Goal: Information Seeking & Learning: Understand process/instructions

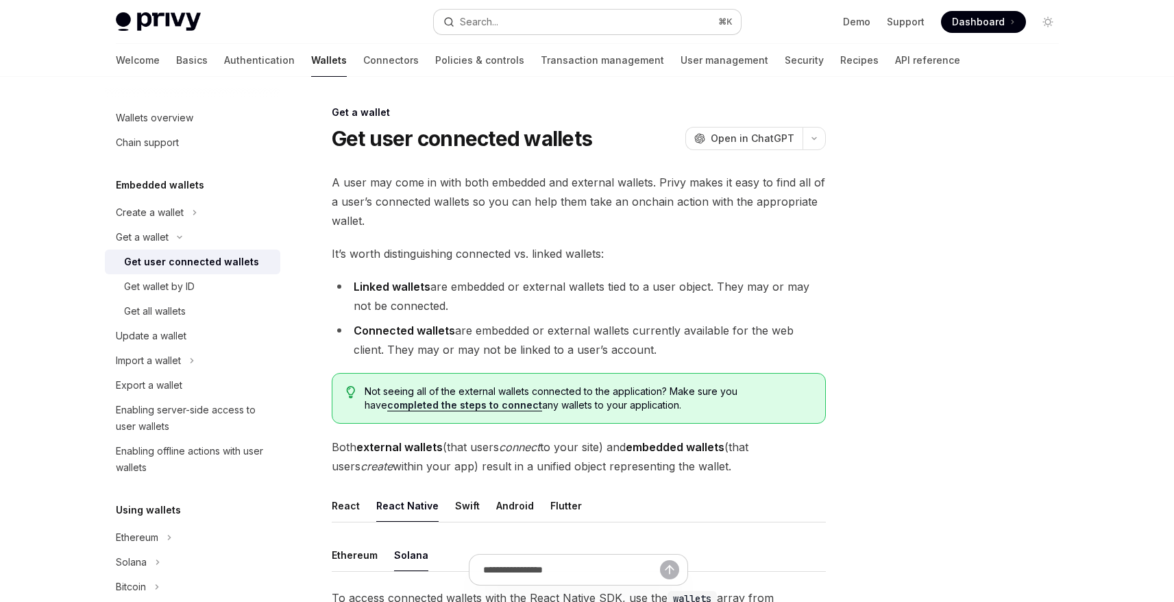
click at [508, 21] on button "Search... ⌘ K" at bounding box center [587, 22] width 307 height 25
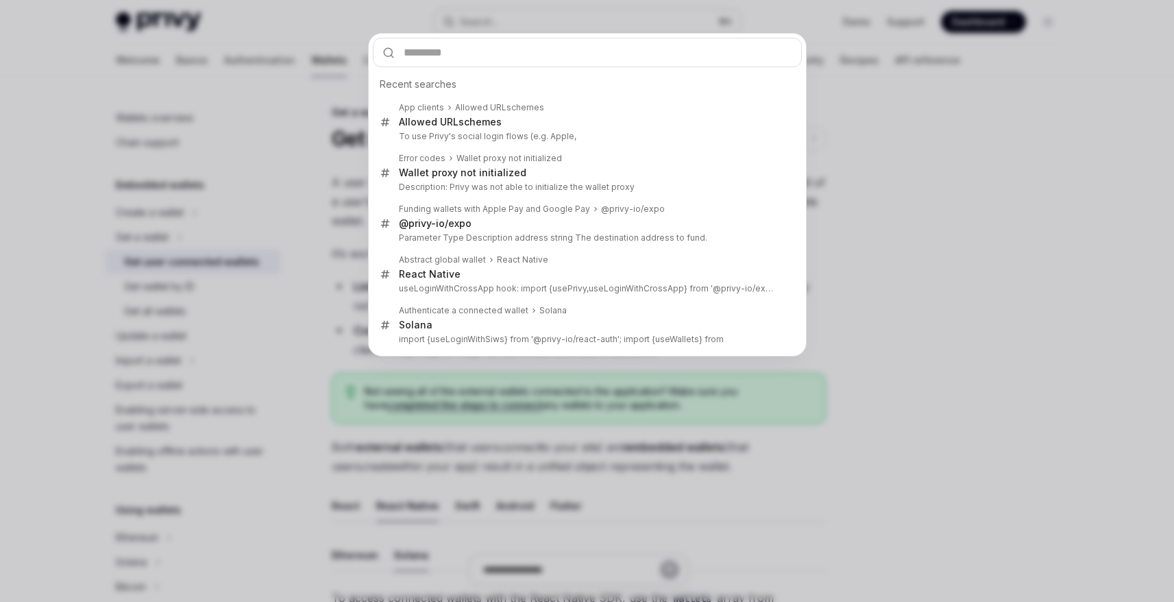
type input "**********"
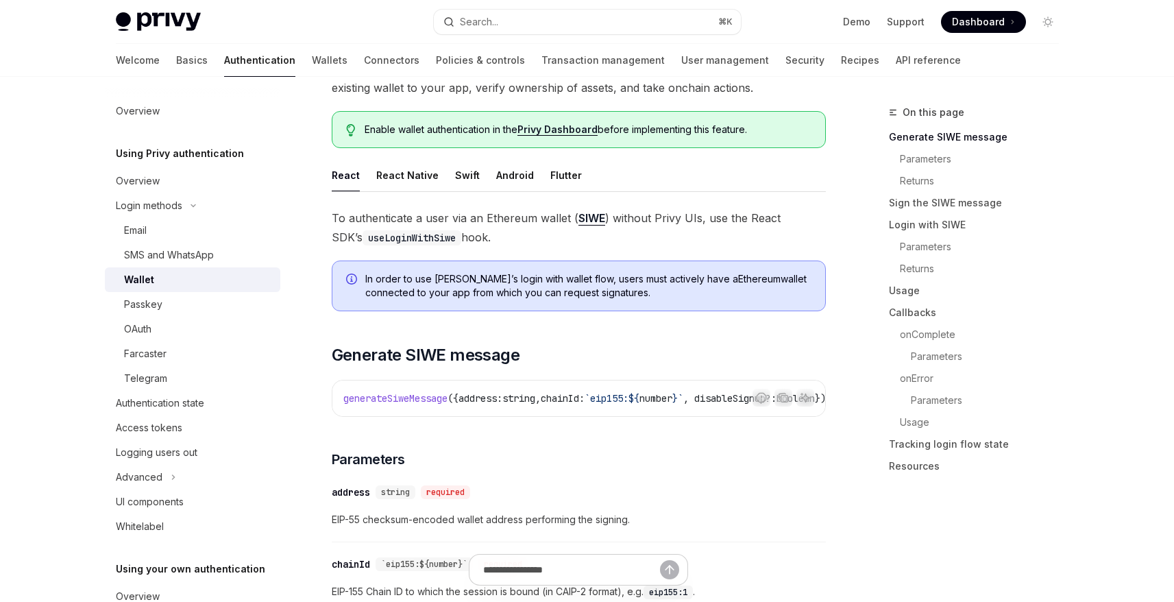
scroll to position [135, 0]
click at [411, 178] on button "React Native" at bounding box center [407, 173] width 62 height 32
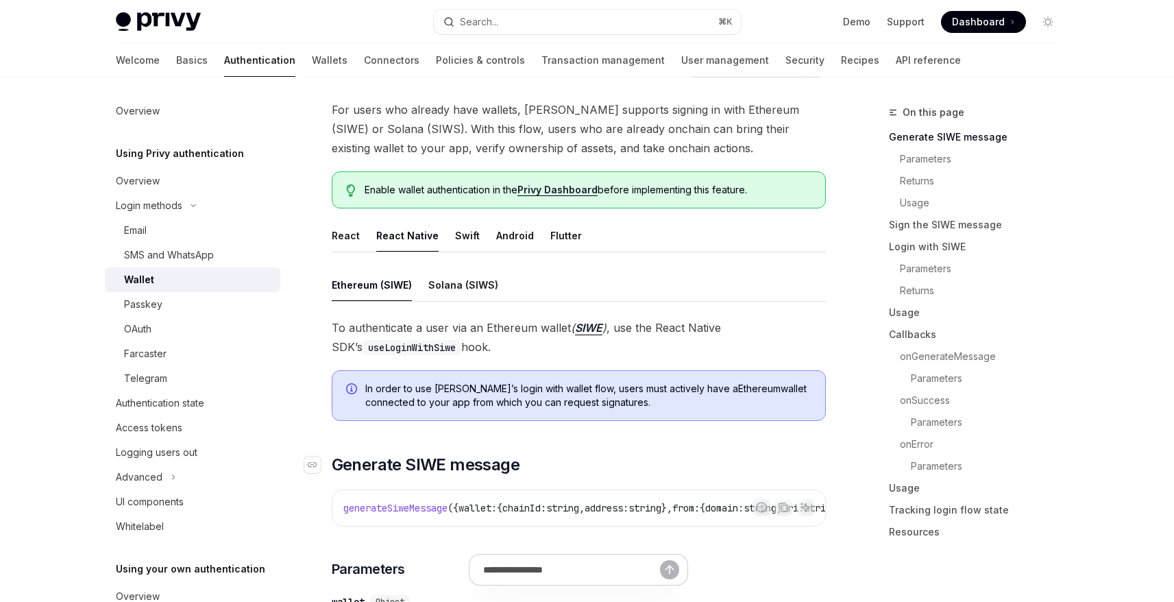
scroll to position [64, 0]
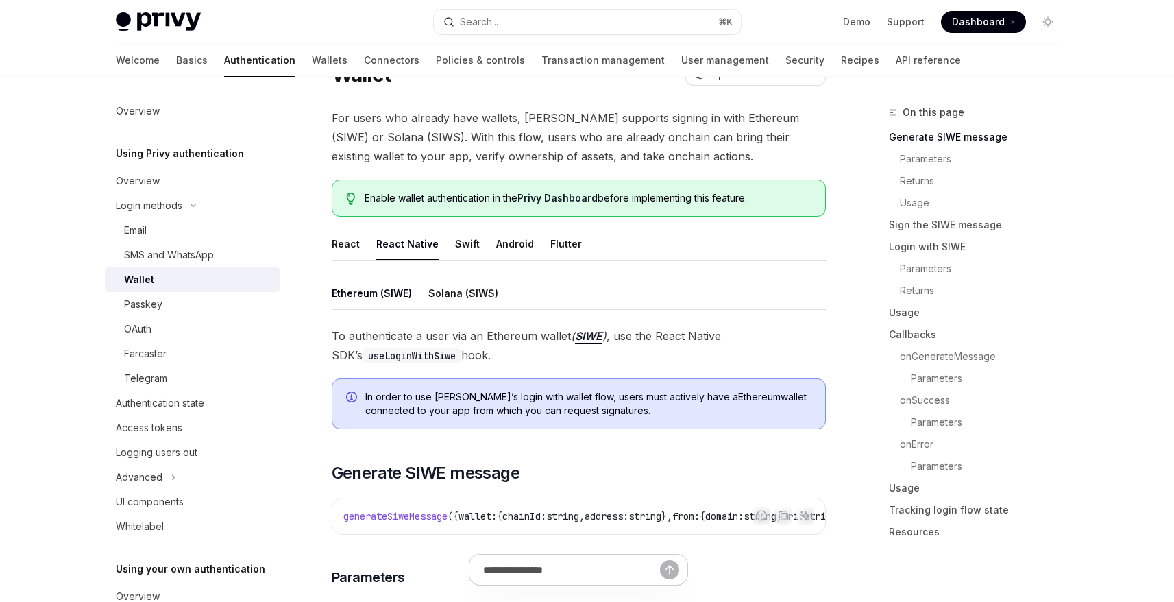
click at [398, 357] on code "useLoginWithSiwe" at bounding box center [412, 355] width 99 height 15
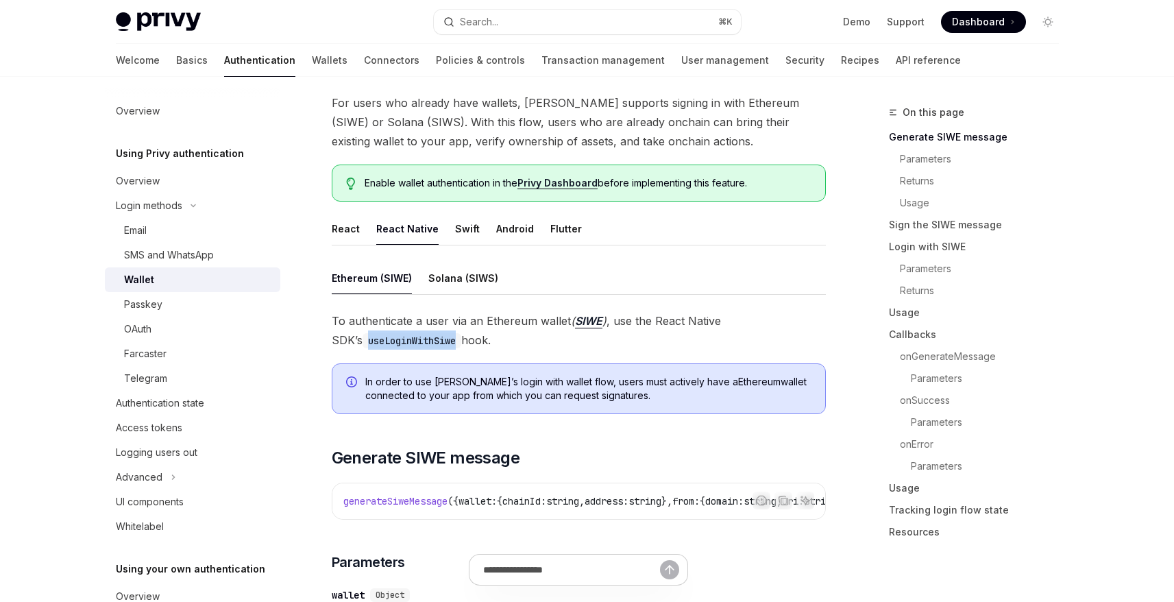
scroll to position [0, 0]
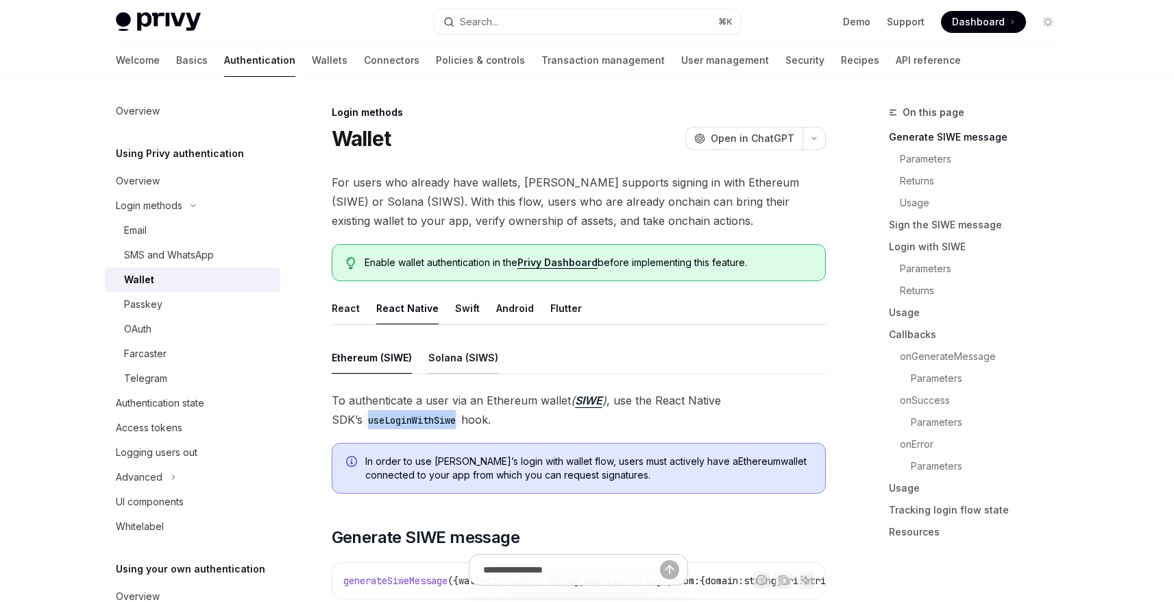
click at [442, 361] on button "Solana (SIWS)" at bounding box center [463, 357] width 70 height 32
type textarea "*"
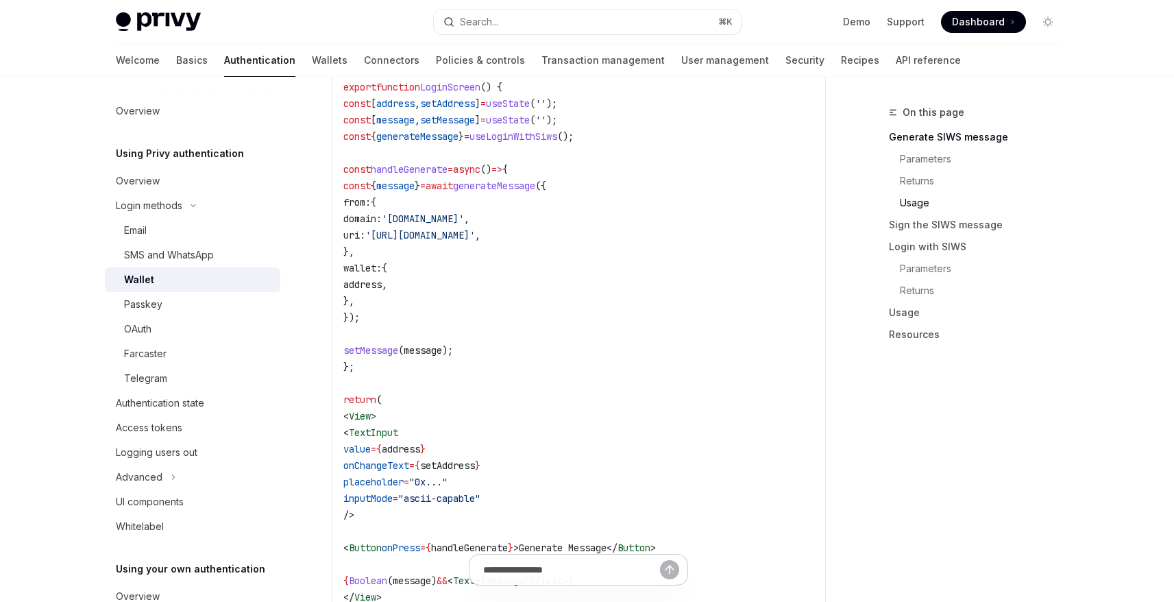
scroll to position [1263, 0]
drag, startPoint x: 352, startPoint y: 139, endPoint x: 383, endPoint y: 370, distance: 233.1
click at [383, 370] on code "import { useLoginWithSiws } from '@privy-io/expo' ; export function LoginScreen…" at bounding box center [578, 344] width 471 height 592
copy code "const { generateMessage } = useLoginWithSiws (); const handleGenerate = async (…"
drag, startPoint x: 546, startPoint y: 293, endPoint x: 520, endPoint y: 298, distance: 27.1
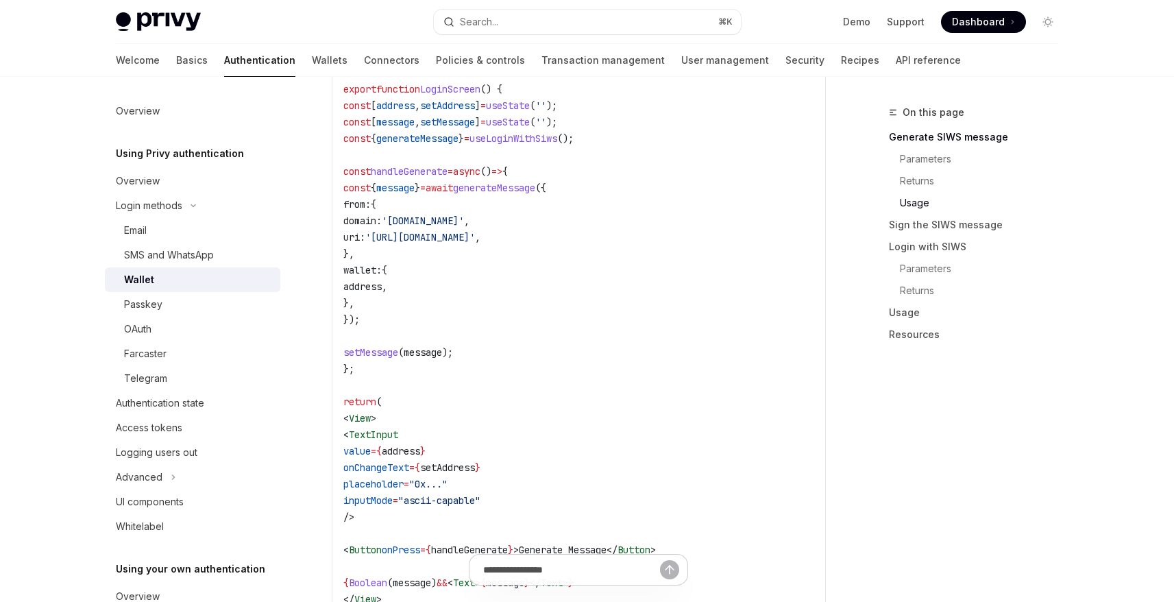
click at [546, 293] on code "import { useLoginWithSiws } from '@privy-io/expo' ; export function LoginScreen…" at bounding box center [578, 344] width 471 height 592
drag, startPoint x: 364, startPoint y: 198, endPoint x: 410, endPoint y: 320, distance: 130.4
click at [410, 320] on code "import { useLoginWithSiws } from '@privy-io/expo' ; export function LoginScreen…" at bounding box center [578, 344] width 471 height 592
copy code "const { message } = await generateMessage ({ from: { domain: 'my-domain.com' , …"
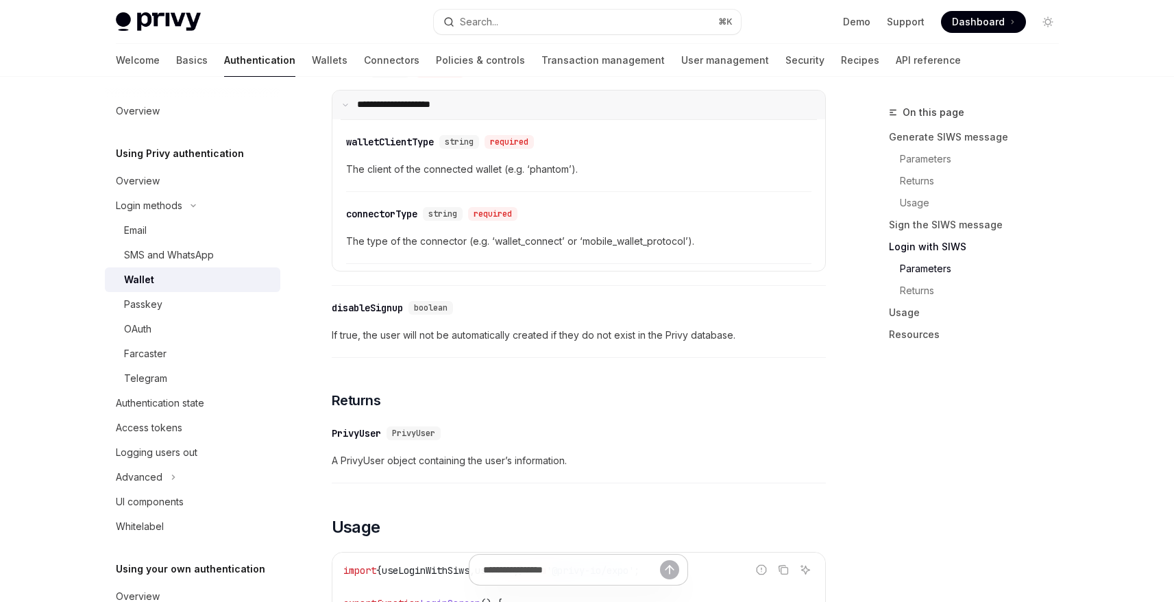
scroll to position [2270, 0]
drag, startPoint x: 394, startPoint y: 347, endPoint x: 663, endPoint y: 352, distance: 268.8
click at [662, 346] on span "If true, the user will not be automatically created if they do not exist in the…" at bounding box center [579, 337] width 494 height 16
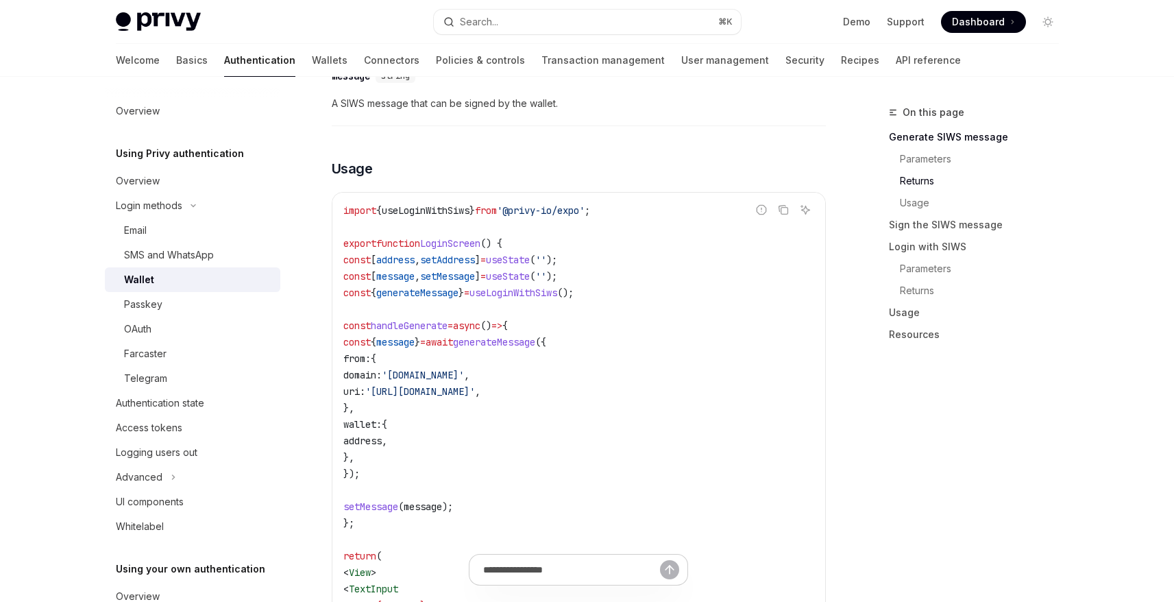
scroll to position [1102, 0]
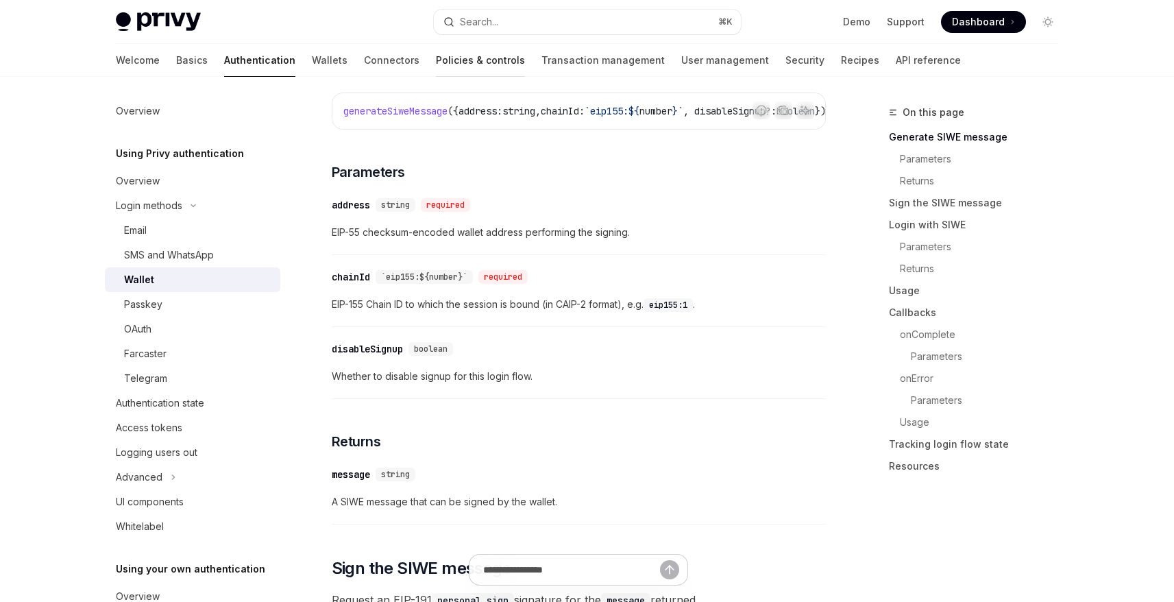
scroll to position [422, 0]
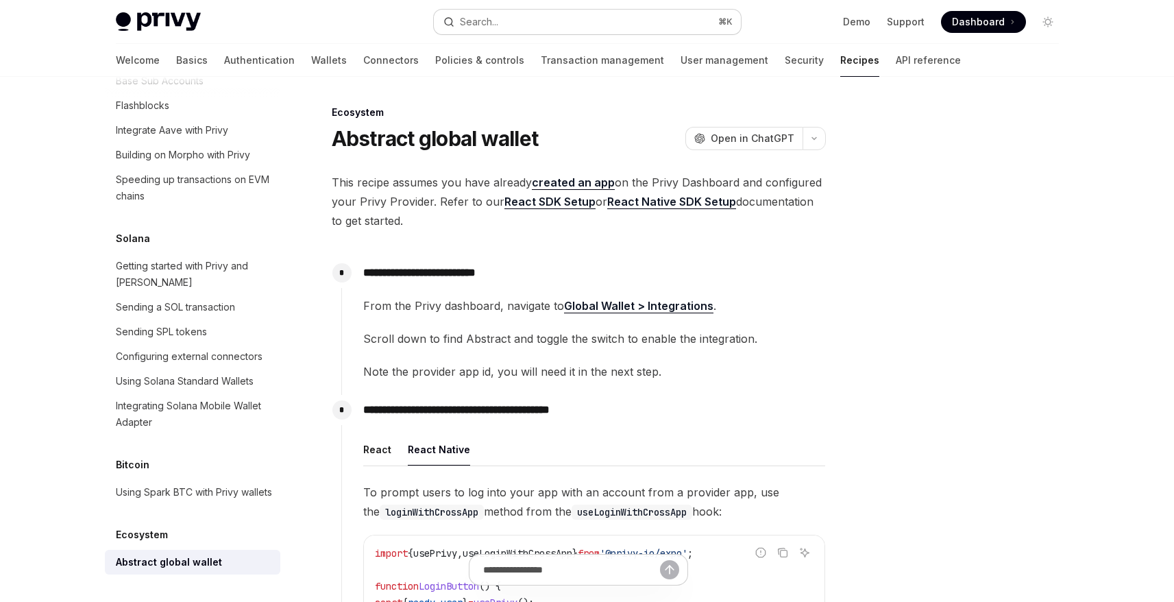
click at [498, 19] on div "Search..." at bounding box center [479, 22] width 38 height 16
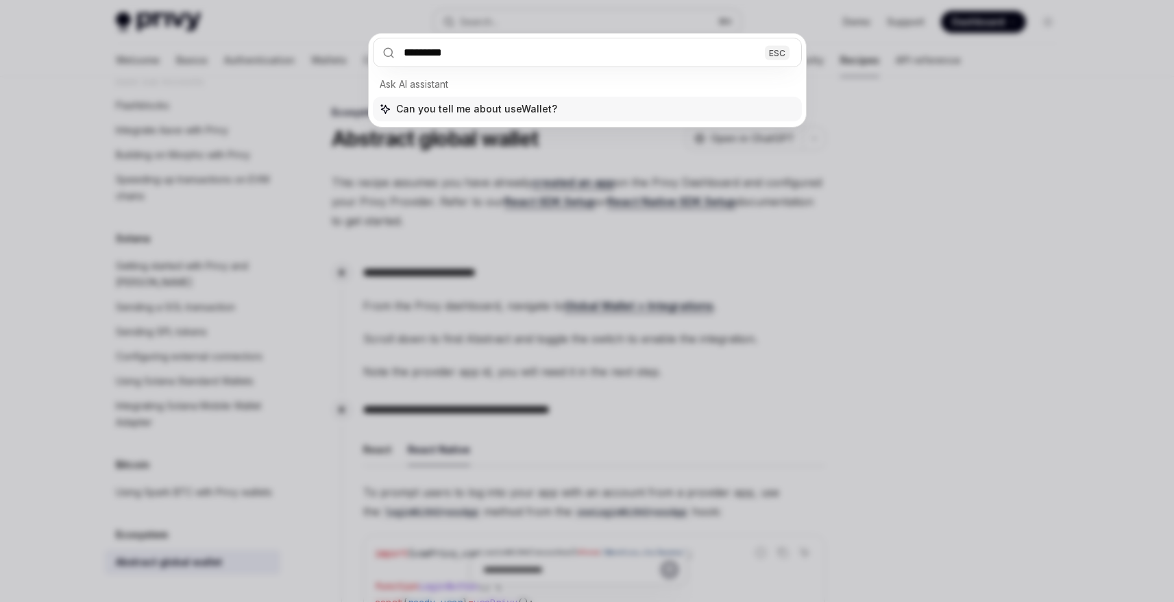
type input "**********"
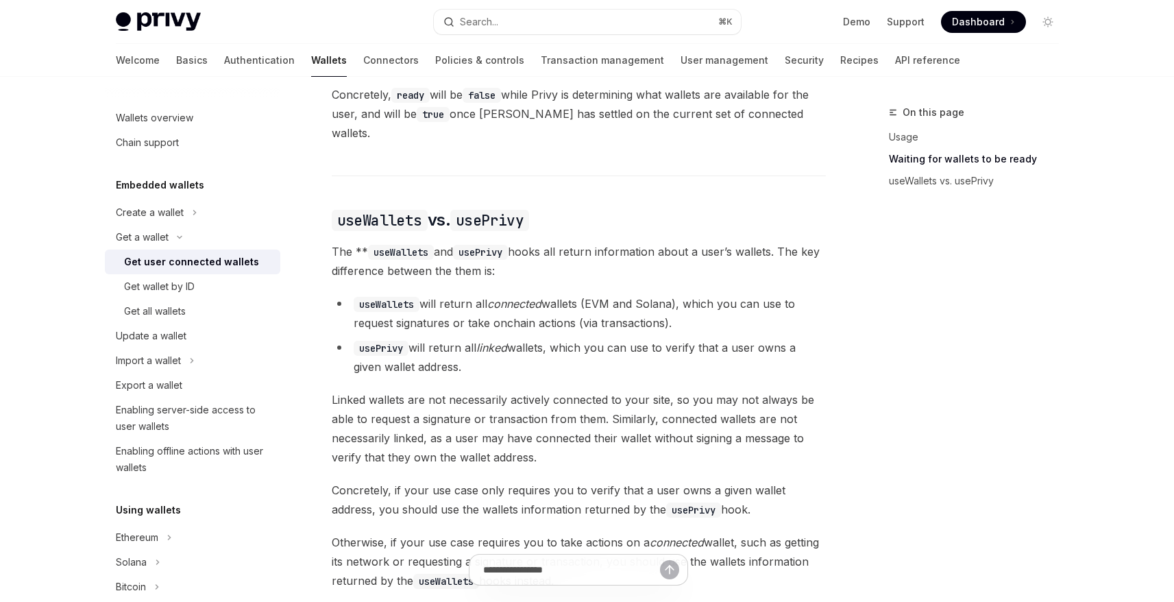
scroll to position [1034, 0]
drag, startPoint x: 463, startPoint y: 291, endPoint x: 607, endPoint y: 292, distance: 144.7
click at [607, 295] on li "useWallets will return all connected wallets (EVM and Solana), which you can us…" at bounding box center [579, 314] width 494 height 38
drag, startPoint x: 476, startPoint y: 355, endPoint x: 367, endPoint y: 337, distance: 110.6
click at [367, 339] on li "usePrivy will return all linked wallets, which you can use to verify that a use…" at bounding box center [579, 358] width 494 height 38
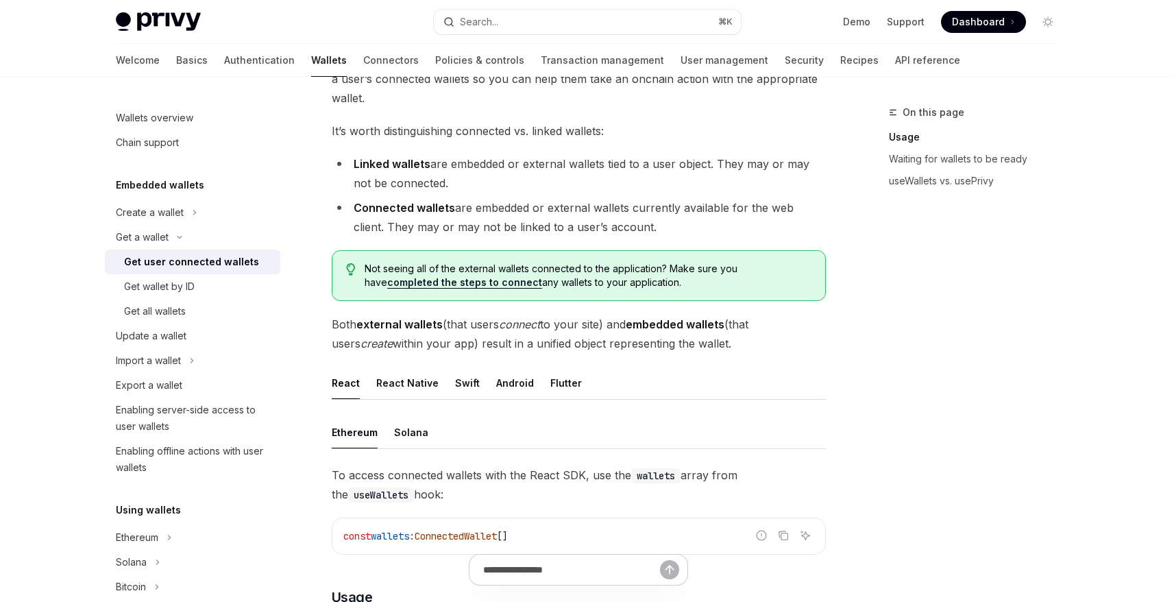
scroll to position [0, 0]
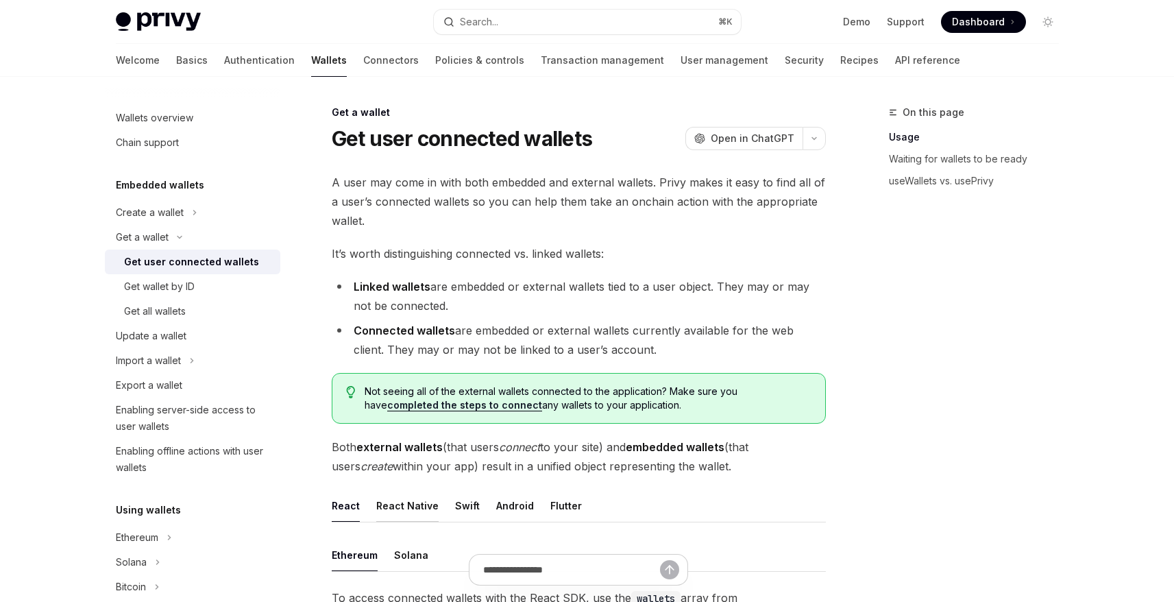
click at [396, 516] on button "React Native" at bounding box center [407, 505] width 62 height 32
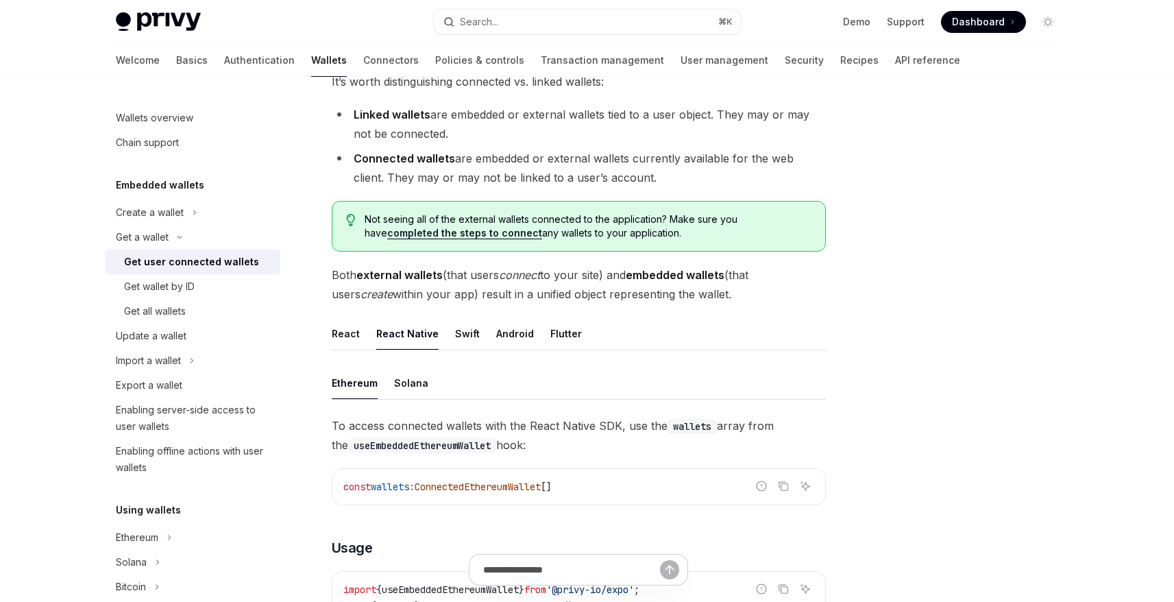
scroll to position [189, 0]
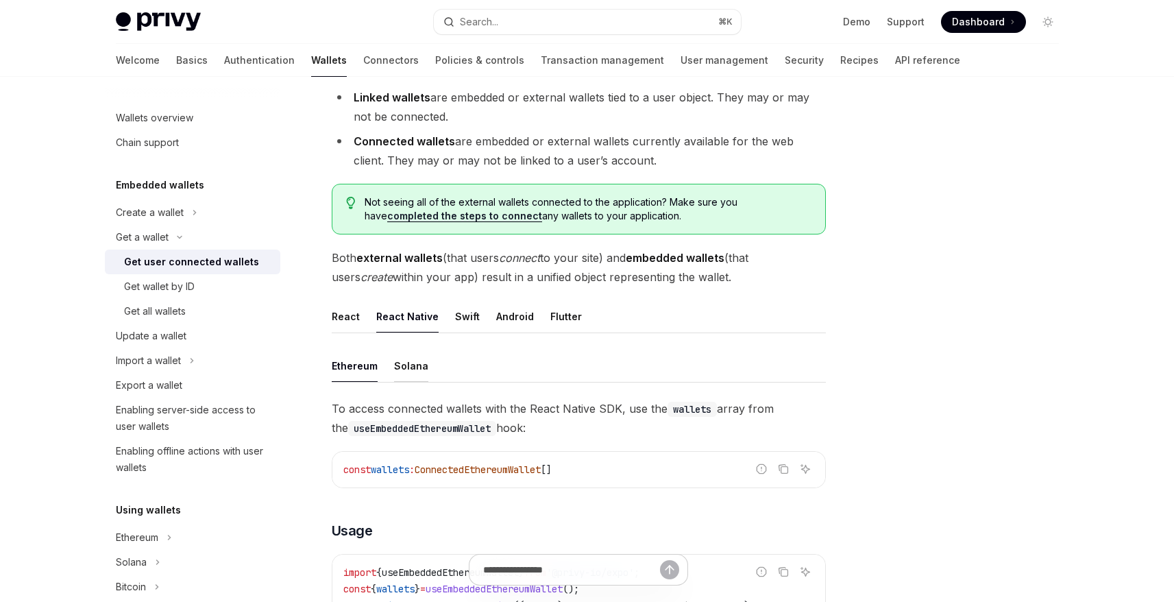
click at [416, 352] on button "Solana" at bounding box center [411, 366] width 34 height 32
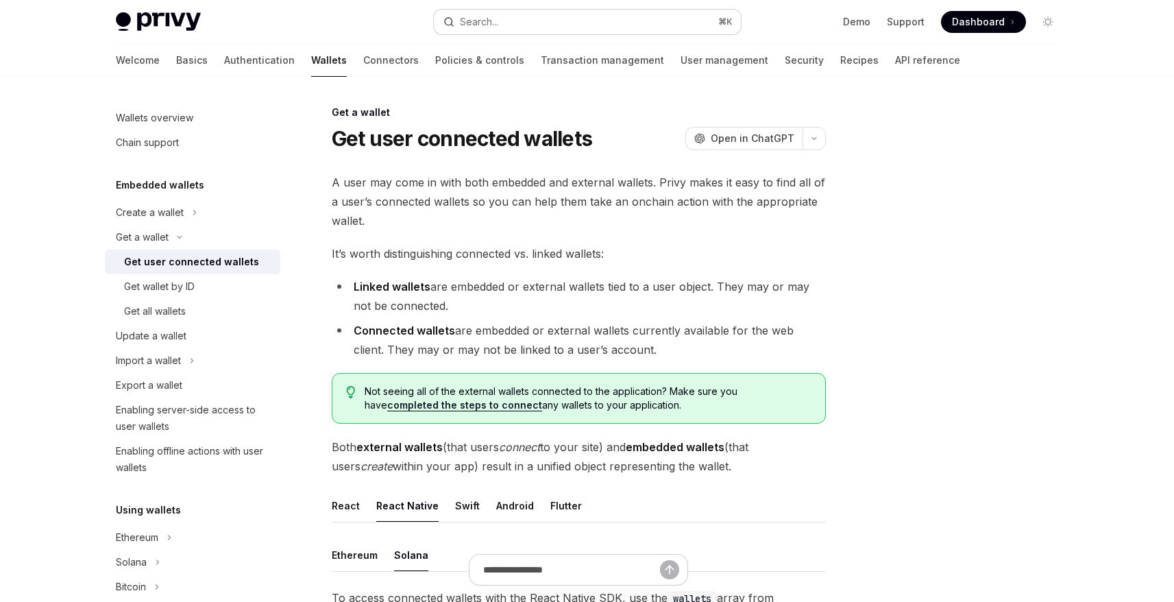
click at [488, 19] on div "Search..." at bounding box center [479, 22] width 38 height 16
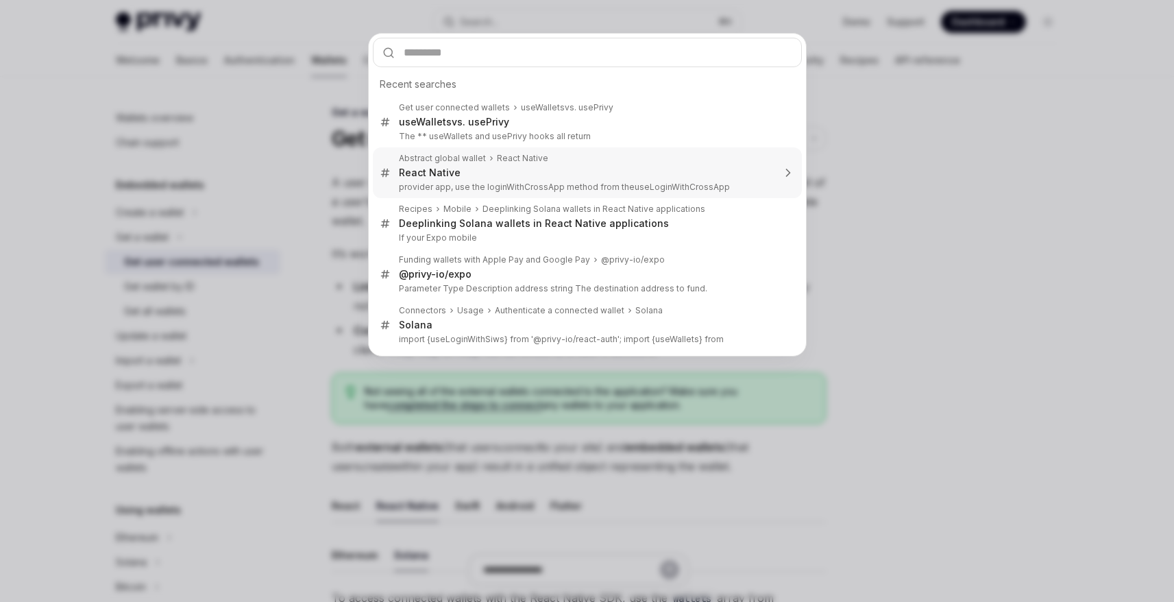
type textarea "*"
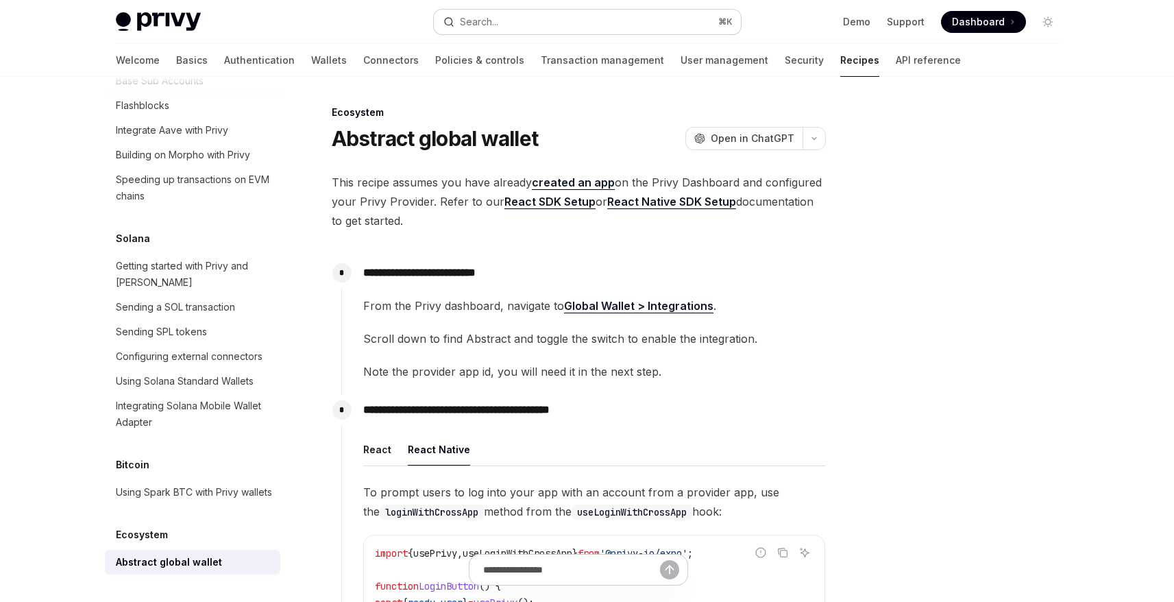
click at [506, 16] on button "Search... ⌘ K" at bounding box center [587, 22] width 307 height 25
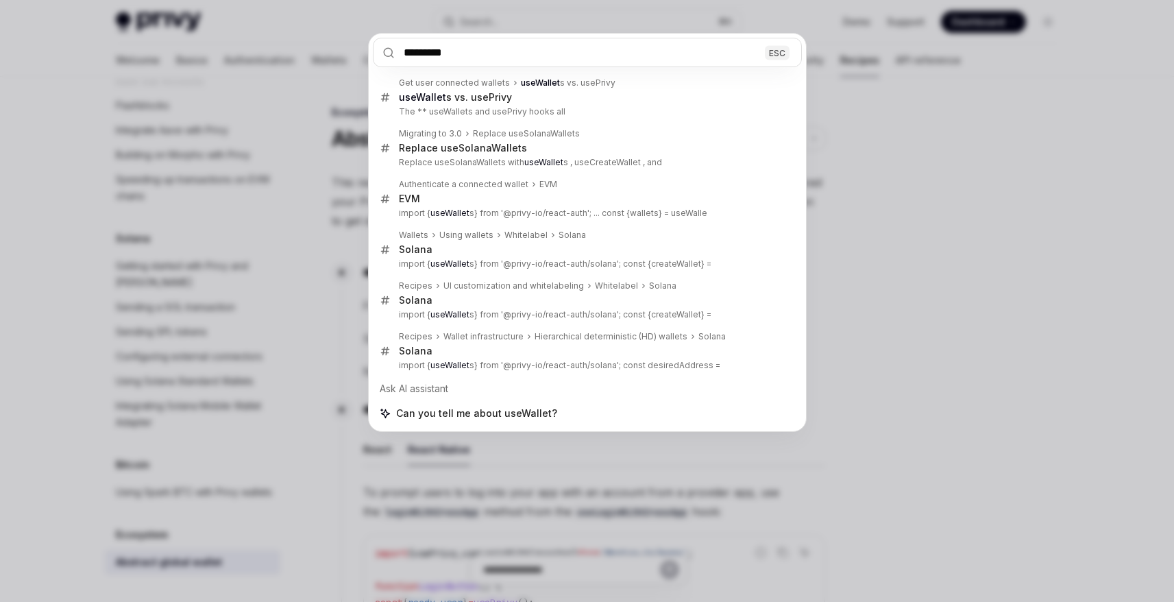
type input "*********"
click at [895, 265] on div "********* ESC Get user connected wallets useWallet s vs. usePrivy useWallet s v…" at bounding box center [587, 301] width 1174 height 602
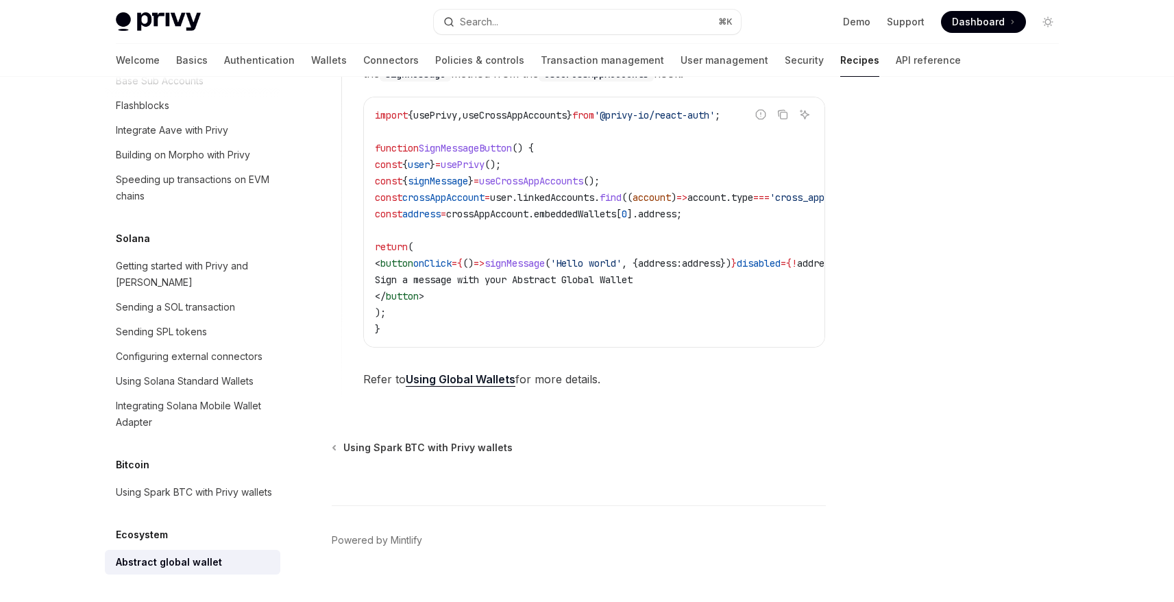
scroll to position [914, 0]
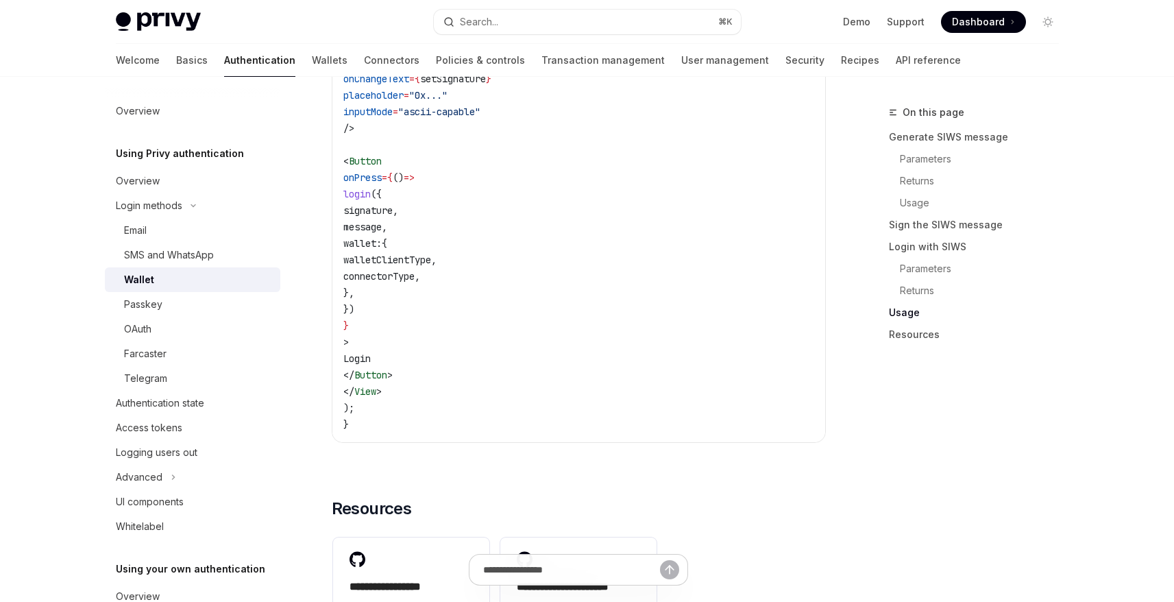
scroll to position [3108, 0]
click at [382, 250] on span "wallet:" at bounding box center [362, 244] width 38 height 12
drag, startPoint x: 412, startPoint y: 256, endPoint x: 434, endPoint y: 304, distance: 52.8
click at [434, 304] on code "import { useLoginWithSiws , usePrivy } from '@privy-io/expo' ; export function …" at bounding box center [578, 80] width 471 height 708
copy code "wallet: { walletClientType , connectorType , },"
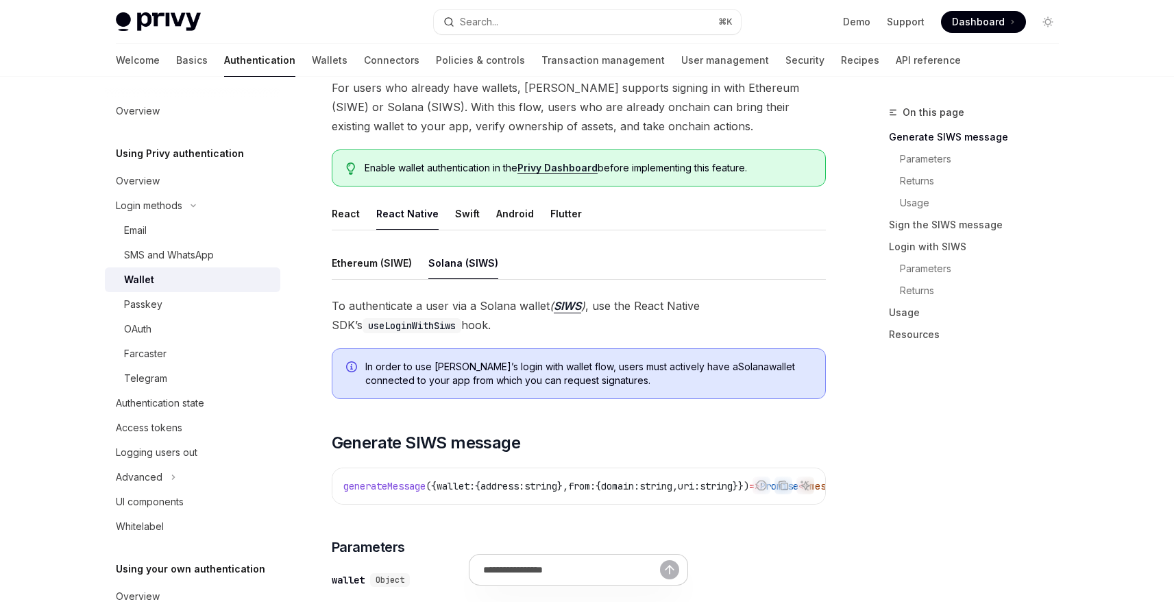
scroll to position [75, 0]
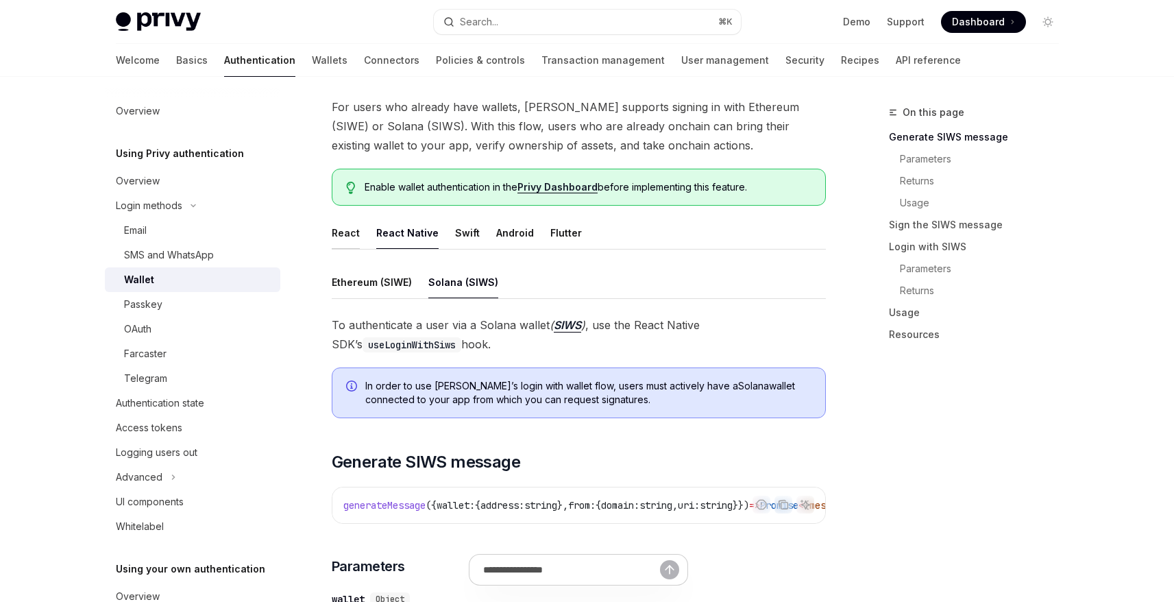
click at [355, 234] on button "React" at bounding box center [346, 233] width 28 height 32
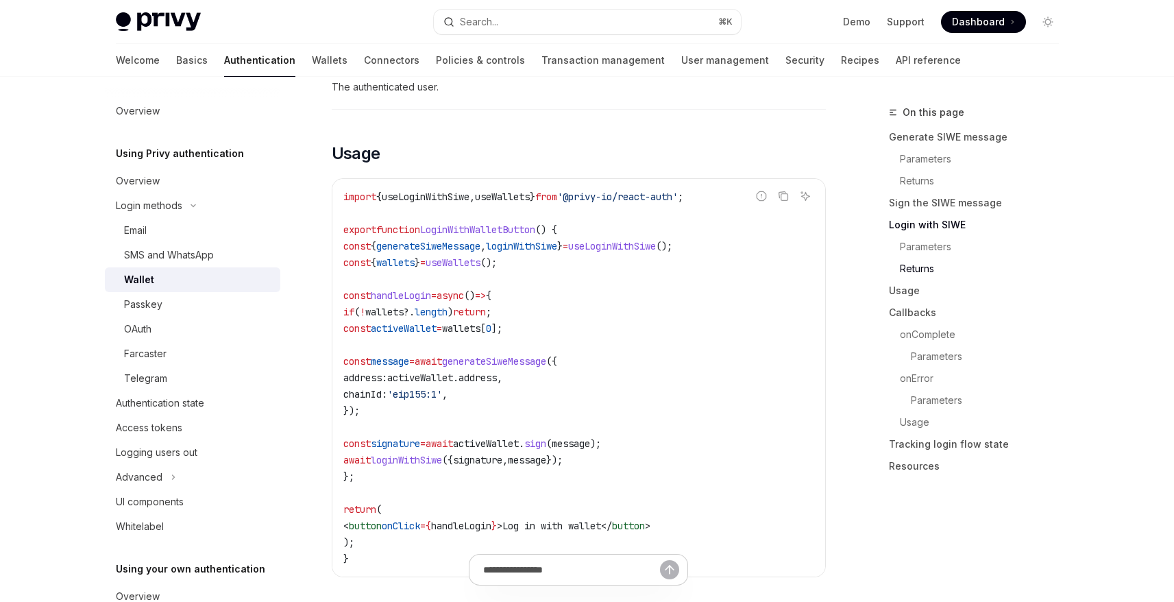
scroll to position [1574, 0]
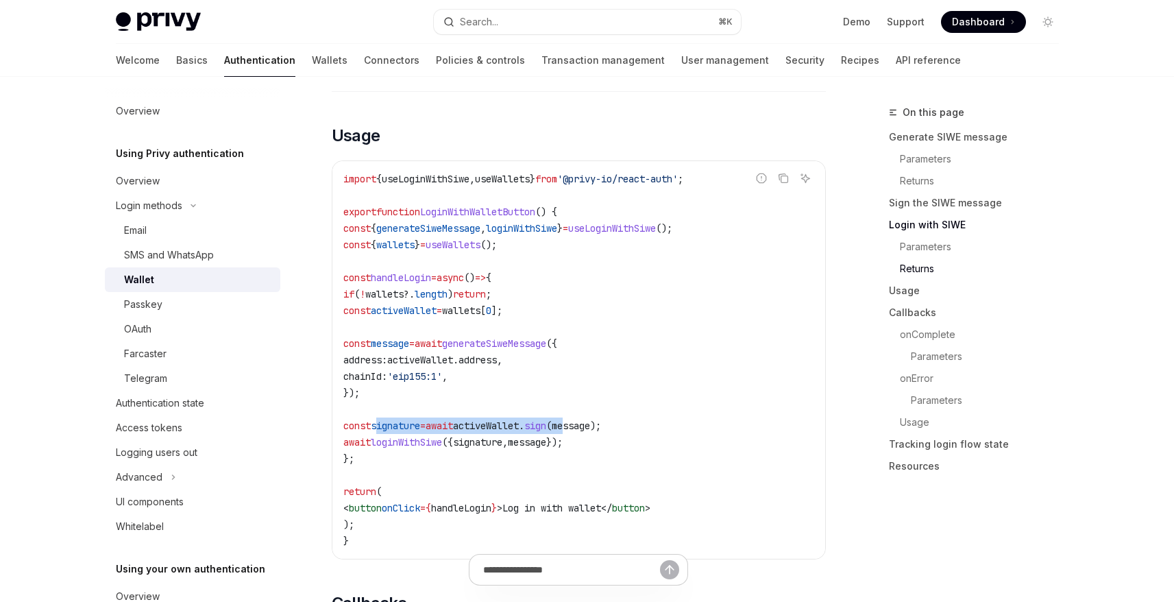
drag, startPoint x: 398, startPoint y: 438, endPoint x: 620, endPoint y: 440, distance: 221.4
click at [601, 432] on span "const signature = await activeWallet . sign ( message );" at bounding box center [472, 426] width 258 height 12
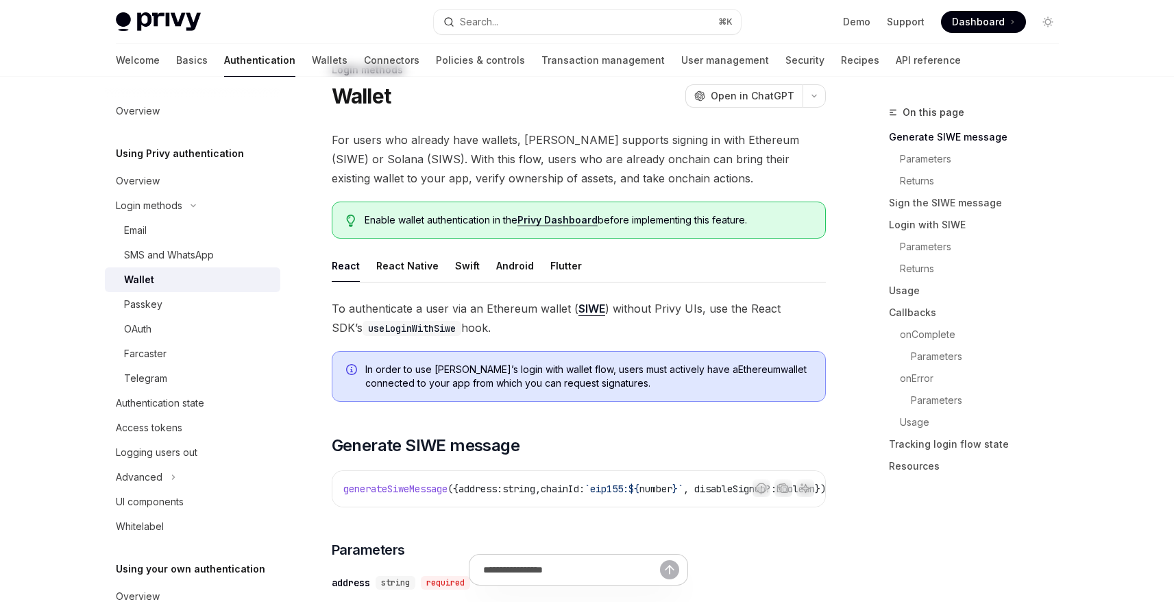
scroll to position [34, 0]
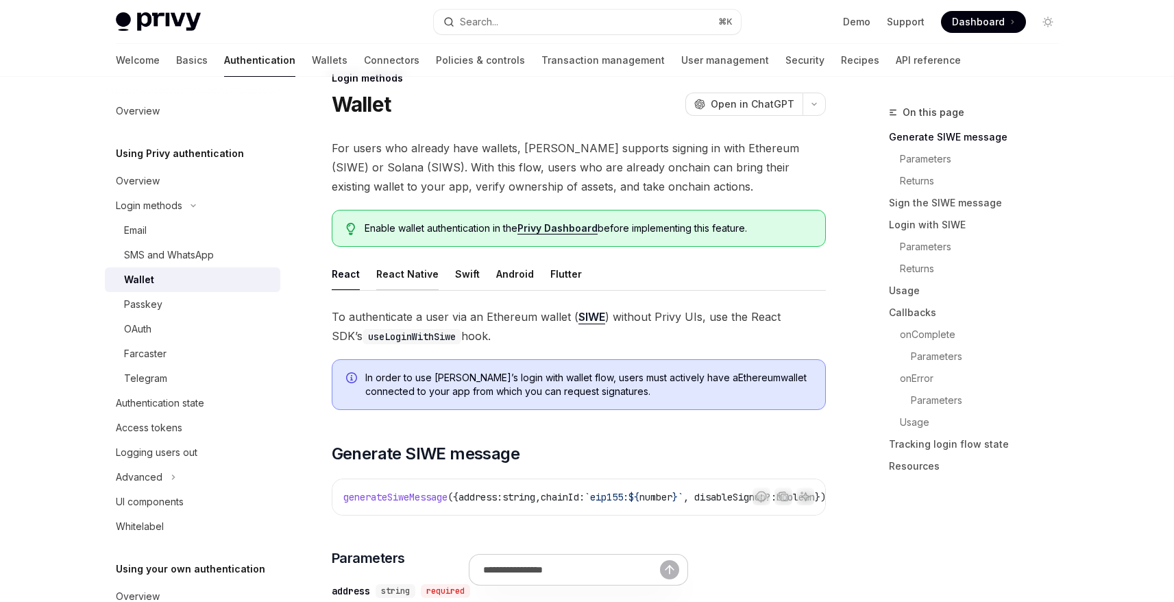
click at [390, 285] on button "React Native" at bounding box center [407, 274] width 62 height 32
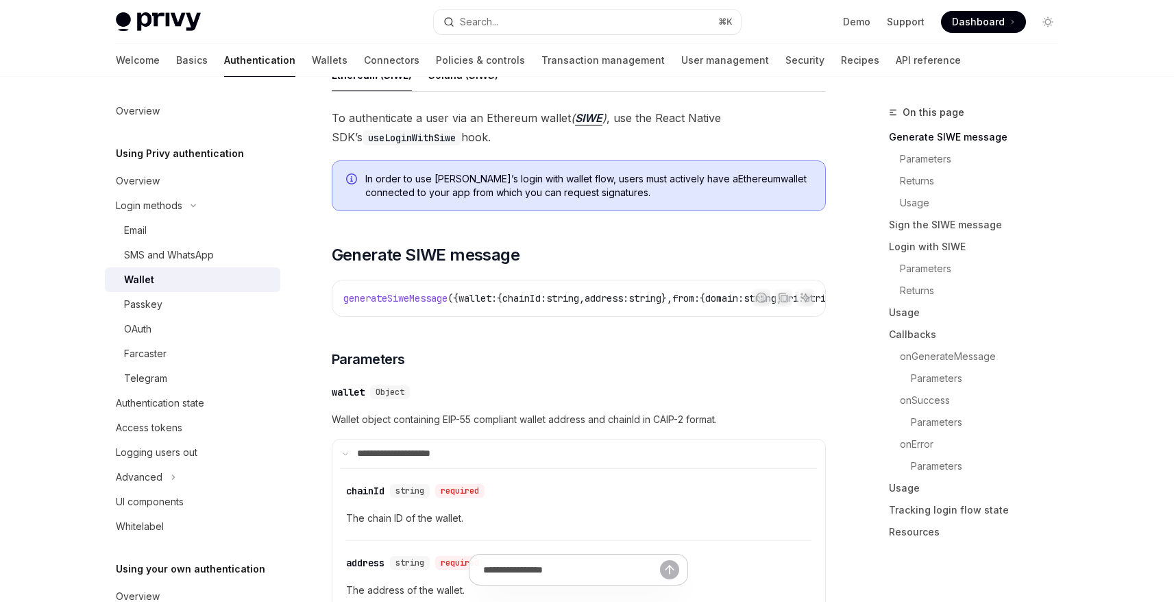
scroll to position [223, 0]
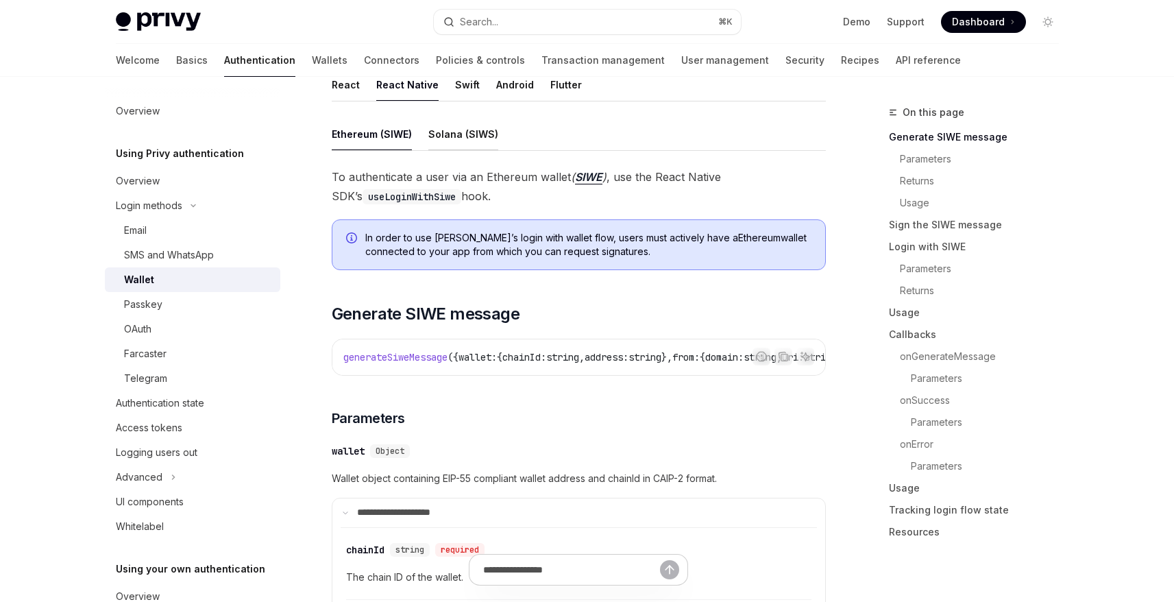
click at [470, 134] on button "Solana (SIWS)" at bounding box center [463, 134] width 70 height 32
type textarea "*"
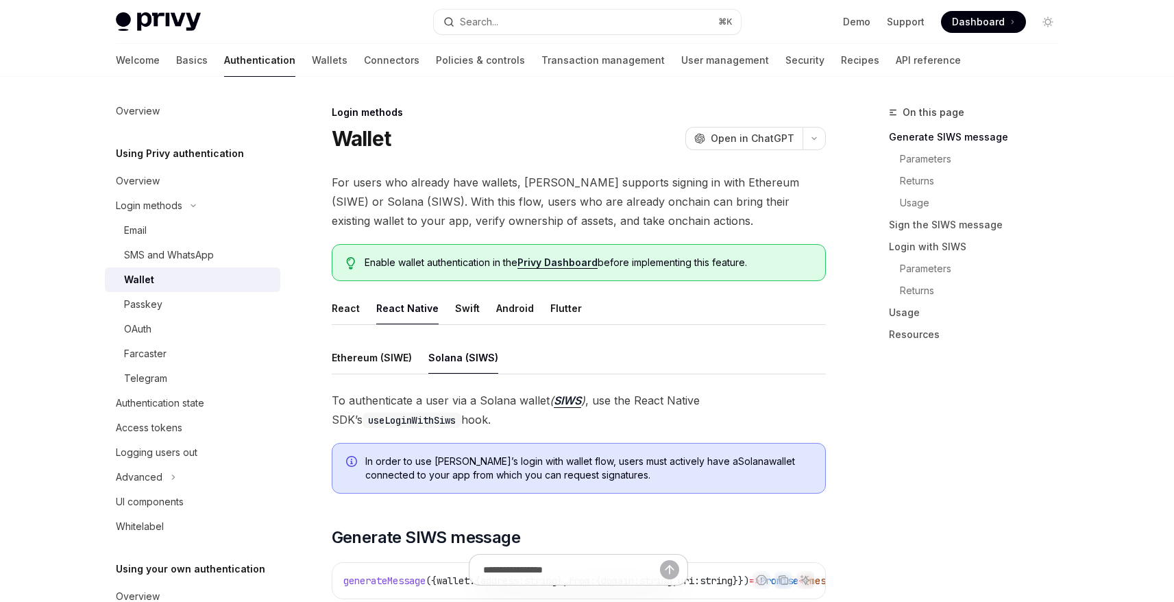
drag, startPoint x: 402, startPoint y: 204, endPoint x: 515, endPoint y: 202, distance: 113.2
click at [515, 202] on span "For users who already have wallets, Privy supports signing in with Ethereum (SI…" at bounding box center [579, 202] width 494 height 58
click at [566, 263] on link "Privy Dashboard" at bounding box center [558, 262] width 80 height 12
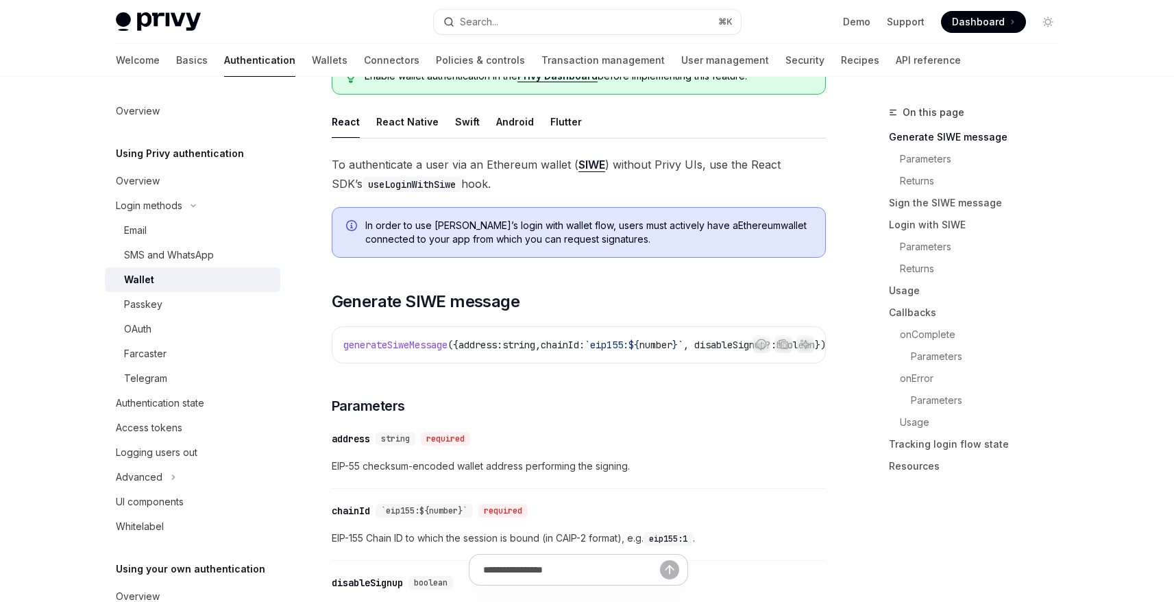
scroll to position [101, 0]
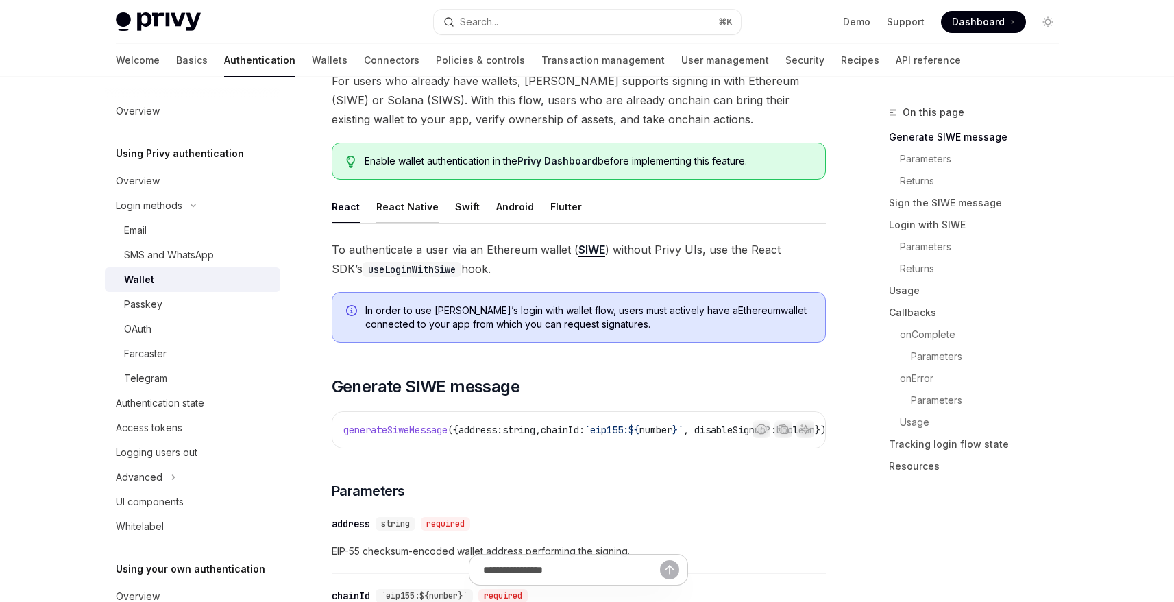
click at [415, 212] on button "React Native" at bounding box center [407, 207] width 62 height 32
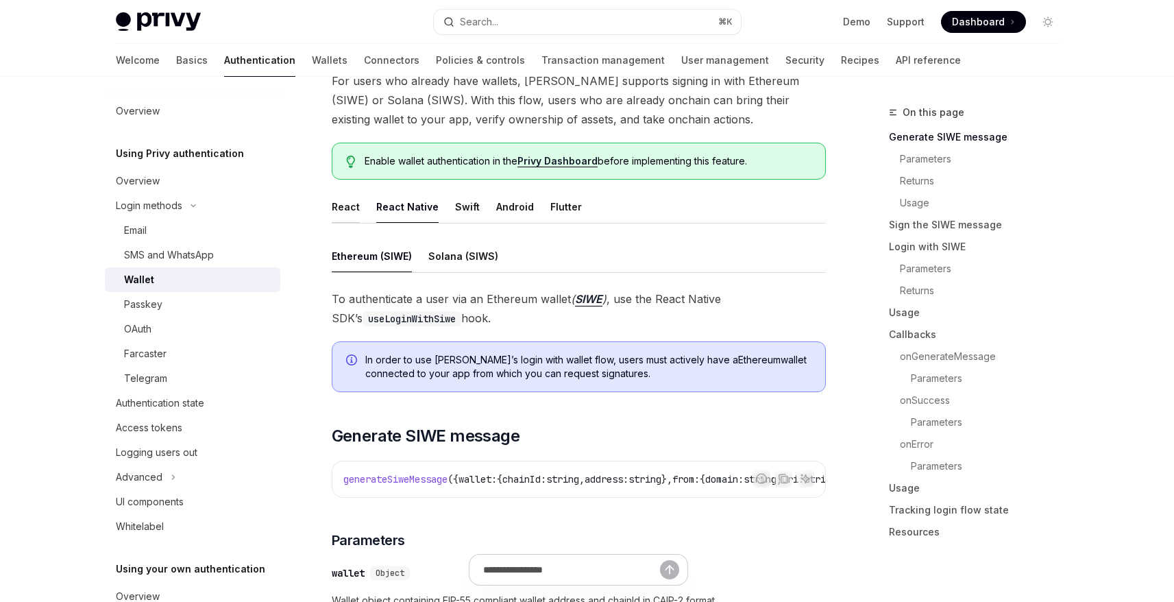
click at [355, 210] on button "React" at bounding box center [346, 207] width 28 height 32
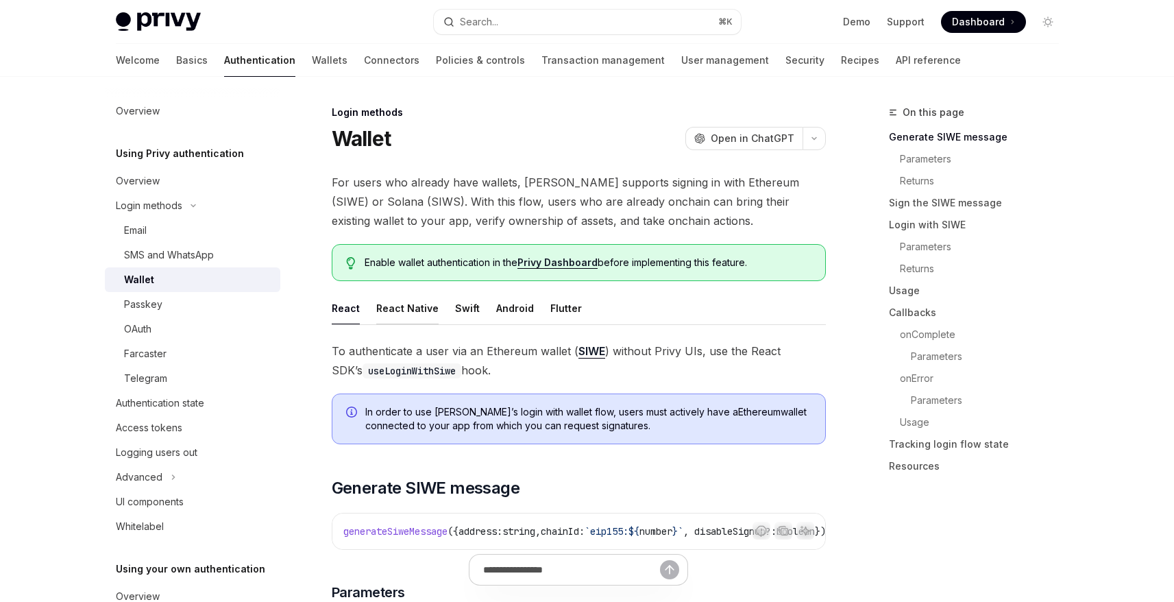
click at [415, 308] on button "React Native" at bounding box center [407, 308] width 62 height 32
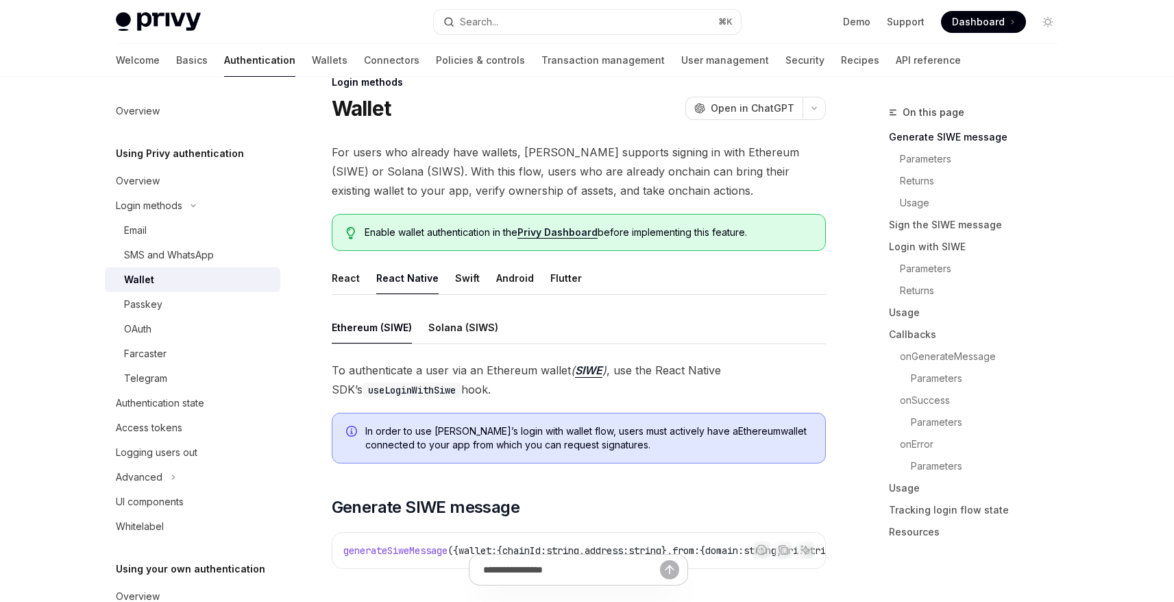
scroll to position [33, 0]
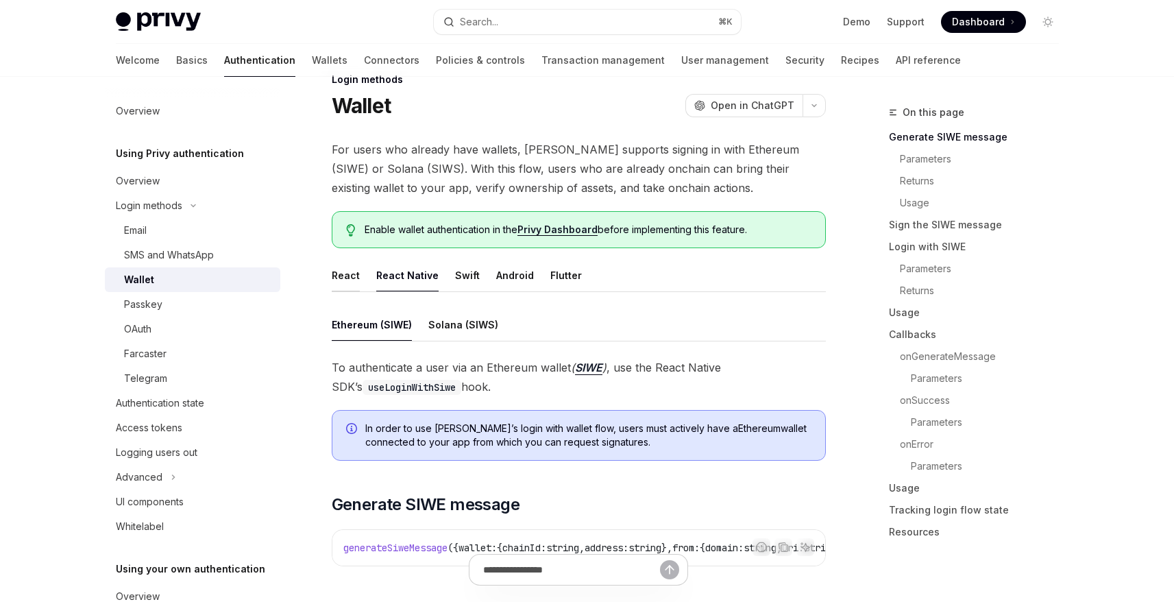
click at [341, 275] on button "React" at bounding box center [346, 275] width 28 height 32
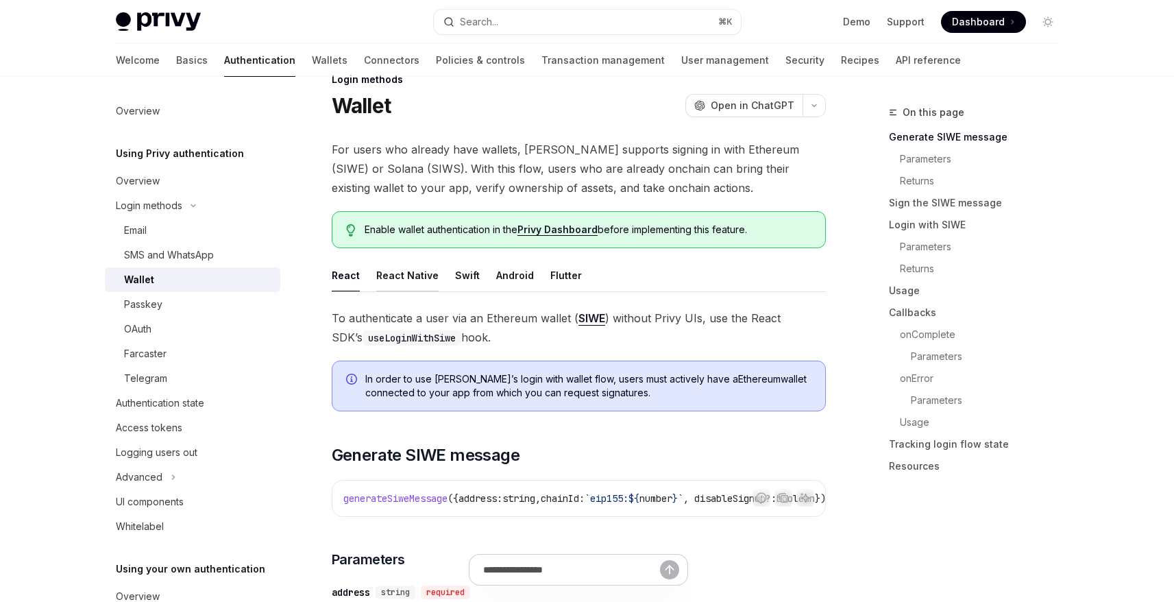
click at [409, 270] on button "React Native" at bounding box center [407, 275] width 62 height 32
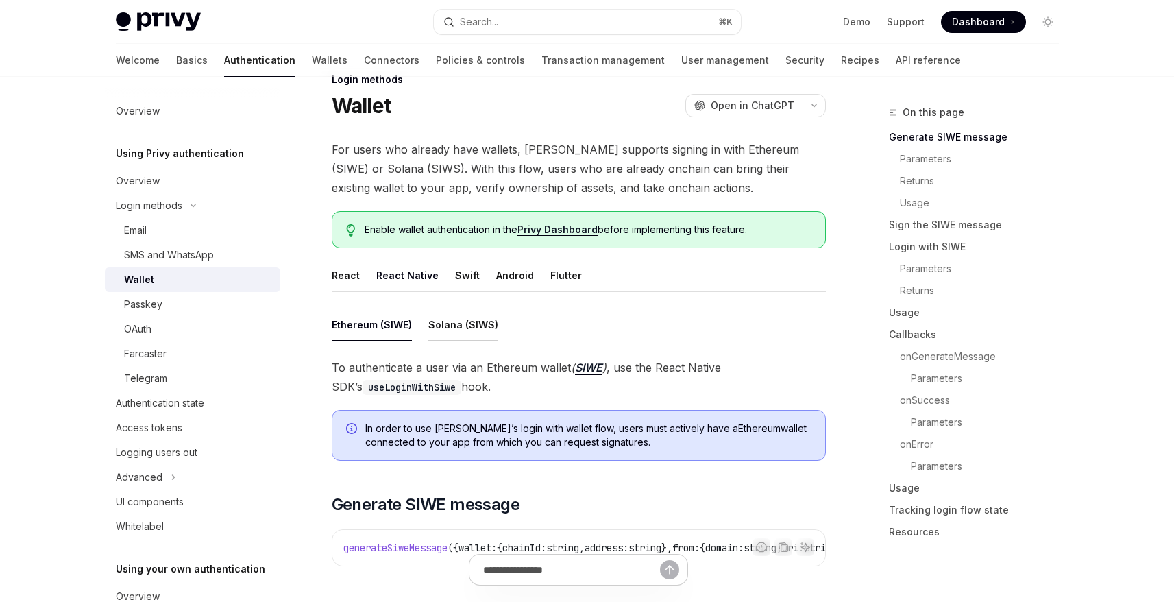
click at [470, 327] on button "Solana (SIWS)" at bounding box center [463, 325] width 70 height 32
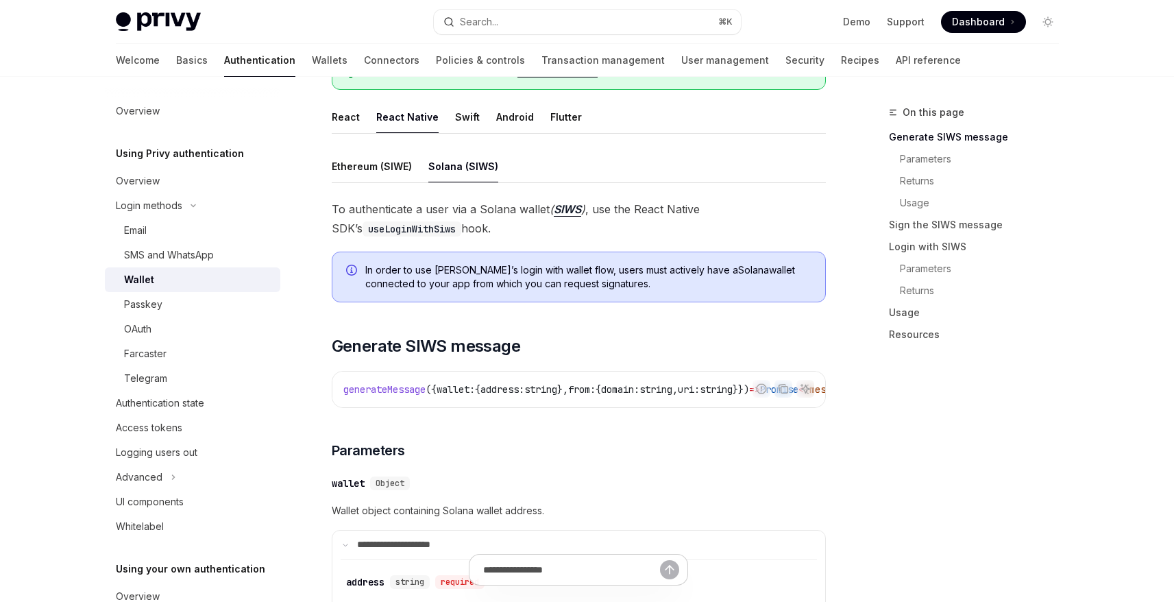
scroll to position [0, 1]
click at [377, 161] on button "Ethereum (SIWE)" at bounding box center [372, 166] width 80 height 32
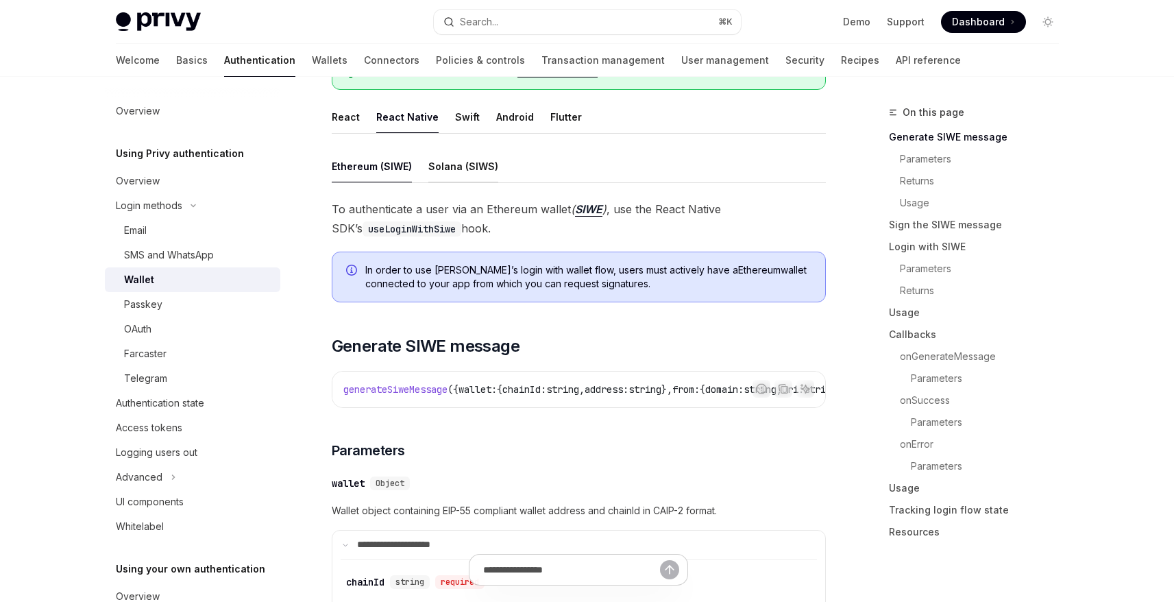
click at [456, 171] on button "Solana (SIWS)" at bounding box center [463, 166] width 70 height 32
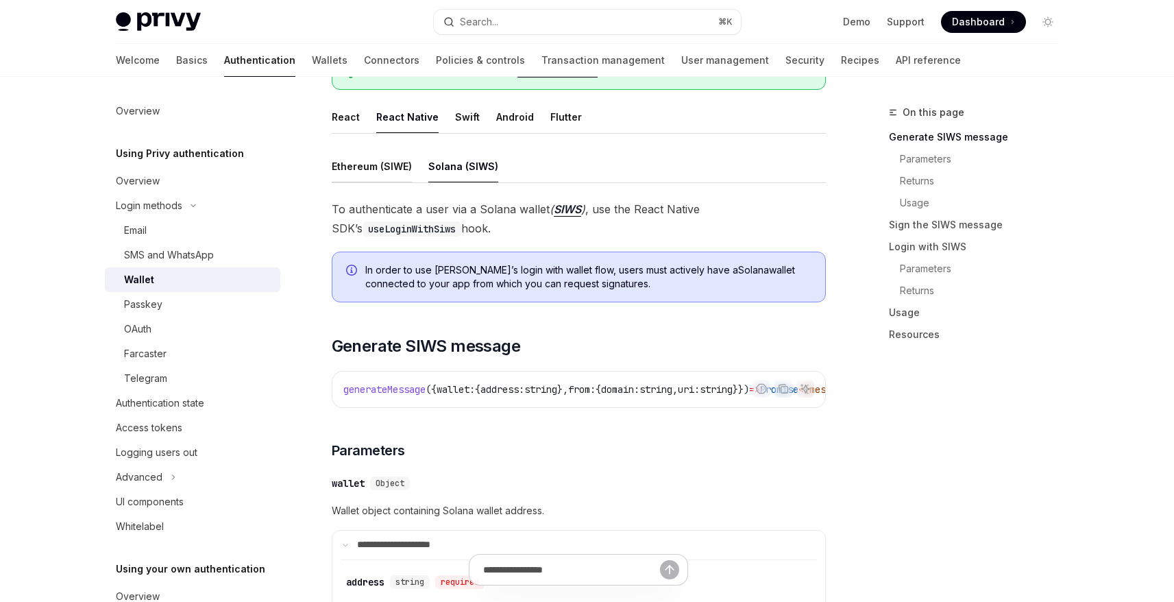
click at [373, 171] on button "Ethereum (SIWE)" at bounding box center [372, 166] width 80 height 32
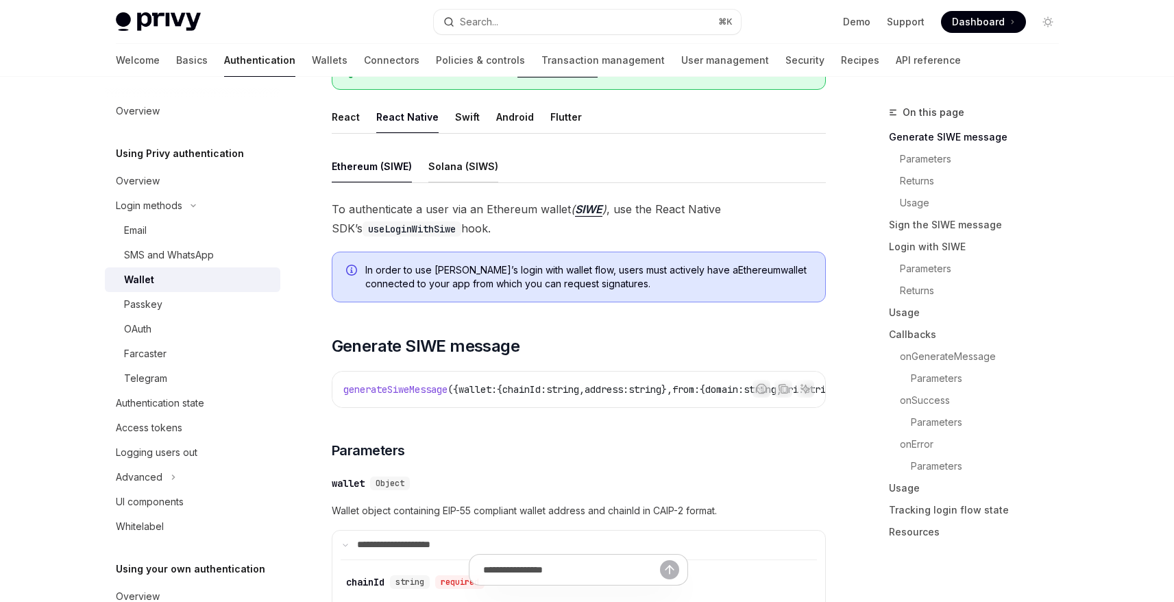
click at [451, 174] on button "Solana (SIWS)" at bounding box center [463, 166] width 70 height 32
type textarea "*"
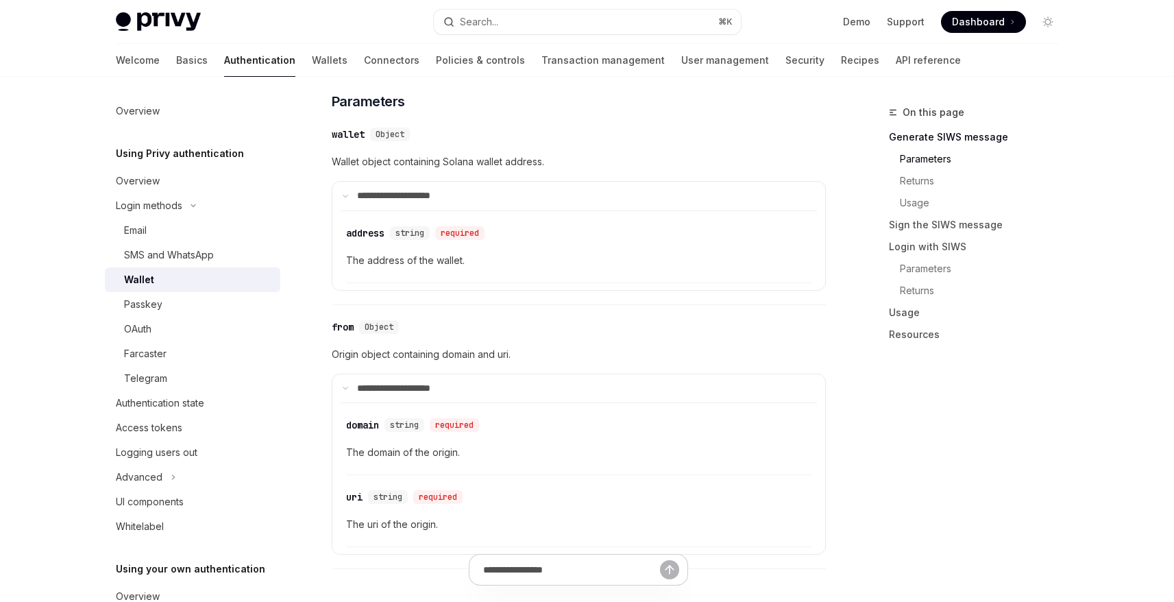
scroll to position [572, 0]
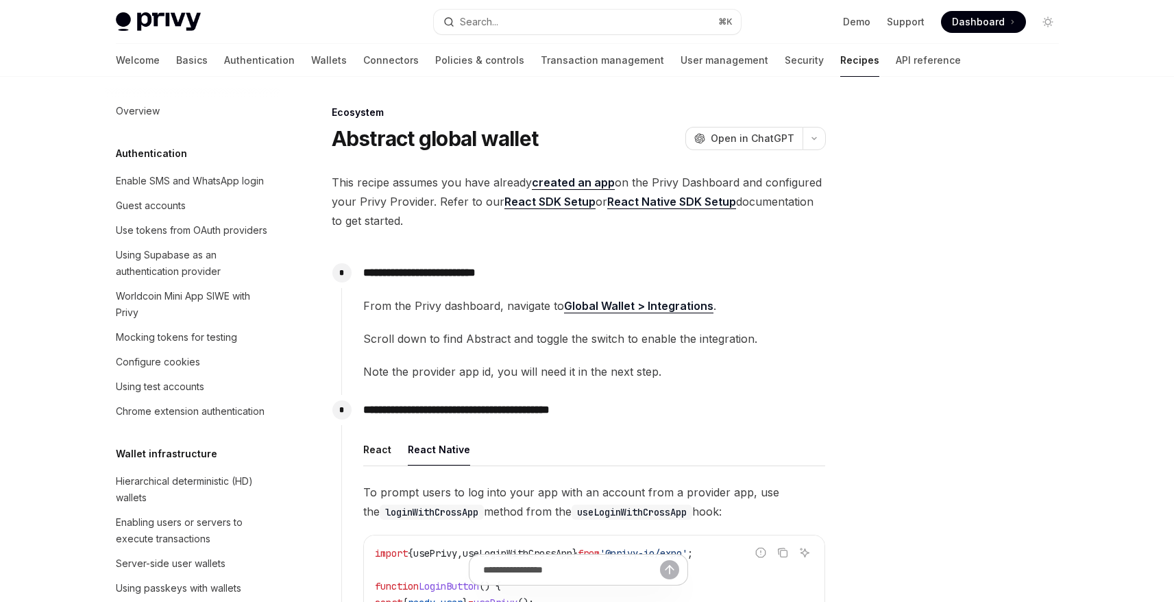
scroll to position [2038, 0]
